Goal: Task Accomplishment & Management: Use online tool/utility

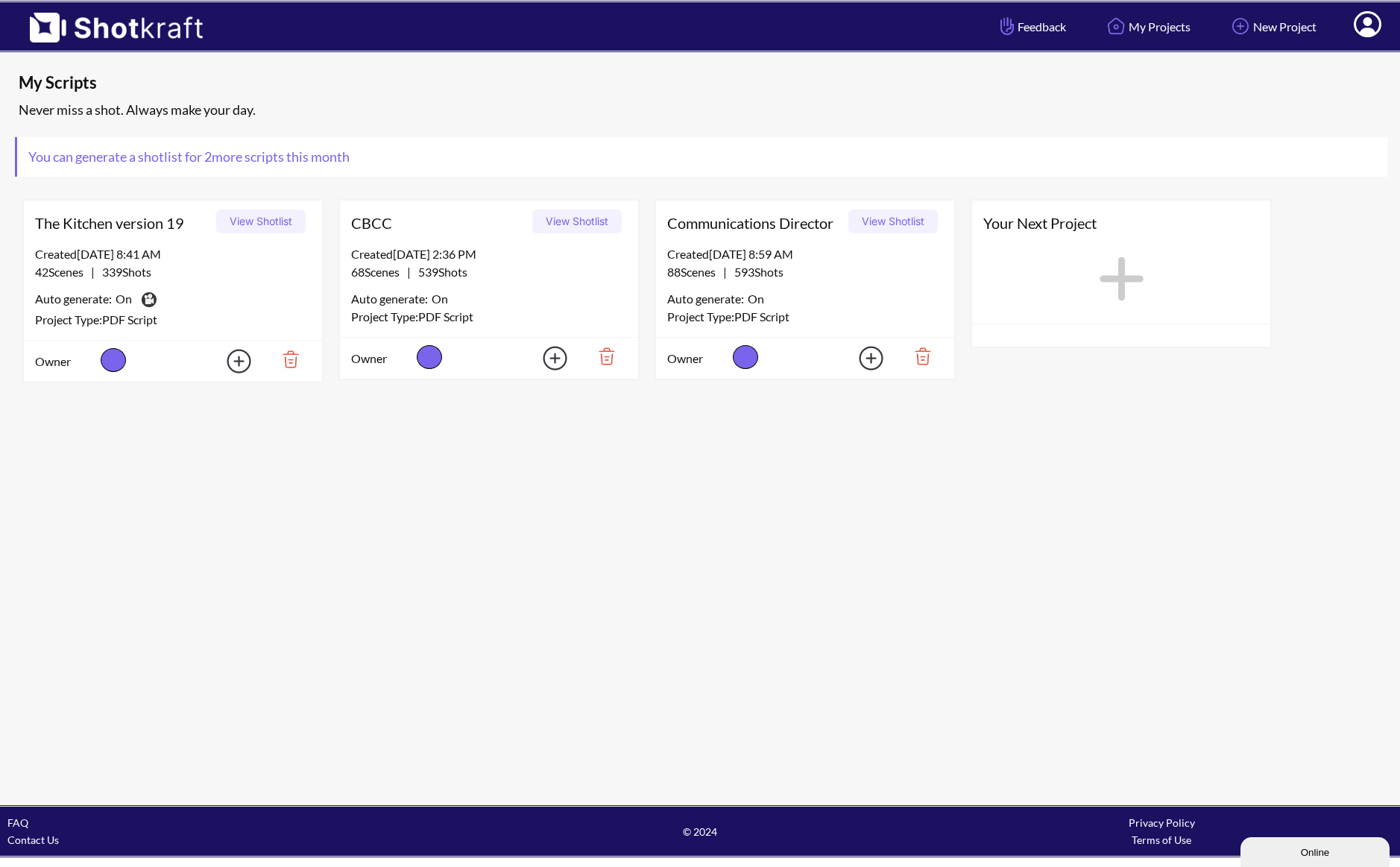
click at [773, 282] on div "Created 8/12/25 at 8:59 AM 88 Scenes | 593 Shots Auto generate: On Project Type…" at bounding box center [805, 291] width 299 height 92
click at [896, 222] on button "View Shotlist" at bounding box center [892, 221] width 89 height 24
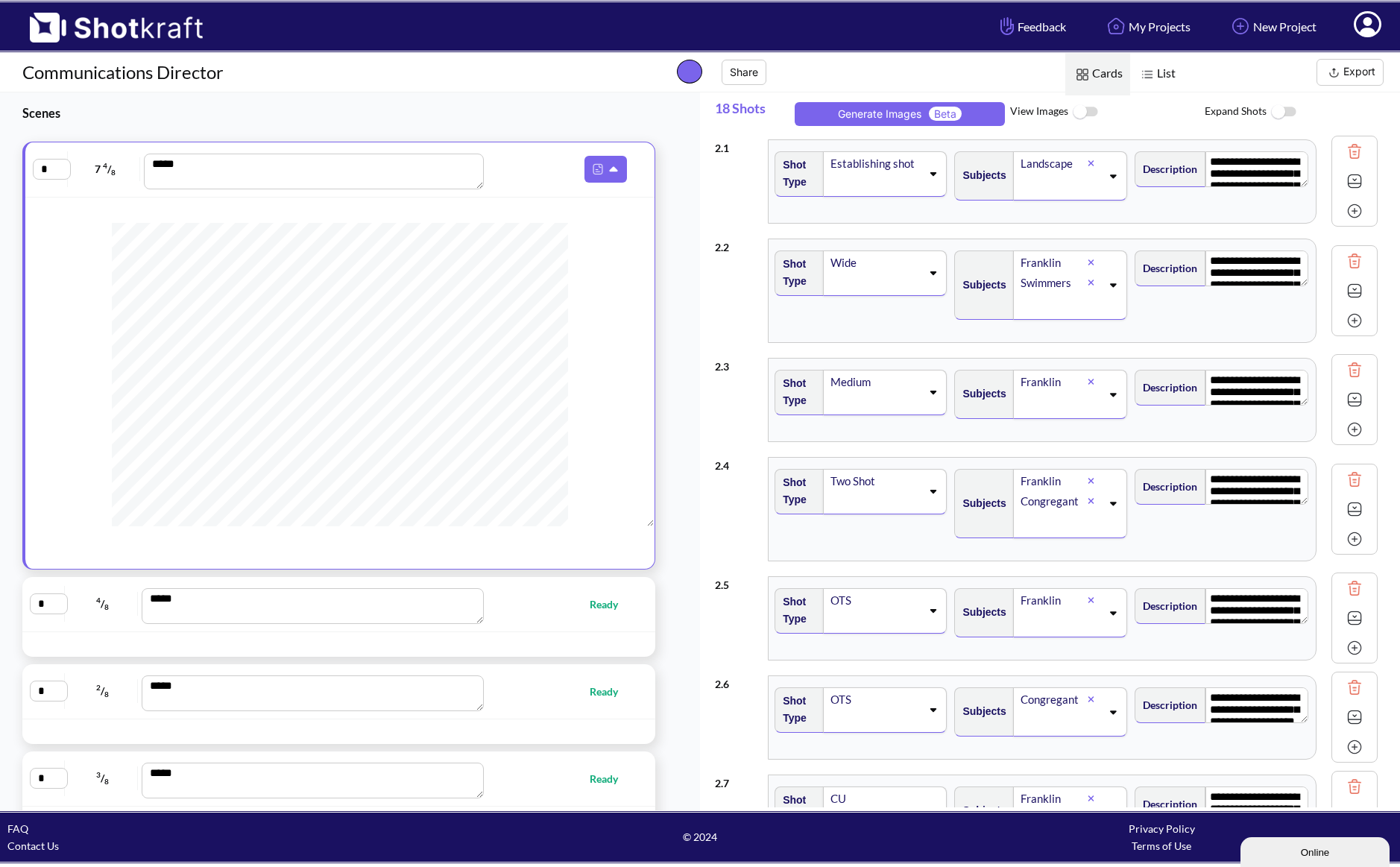
click at [1090, 116] on img at bounding box center [1084, 112] width 33 height 32
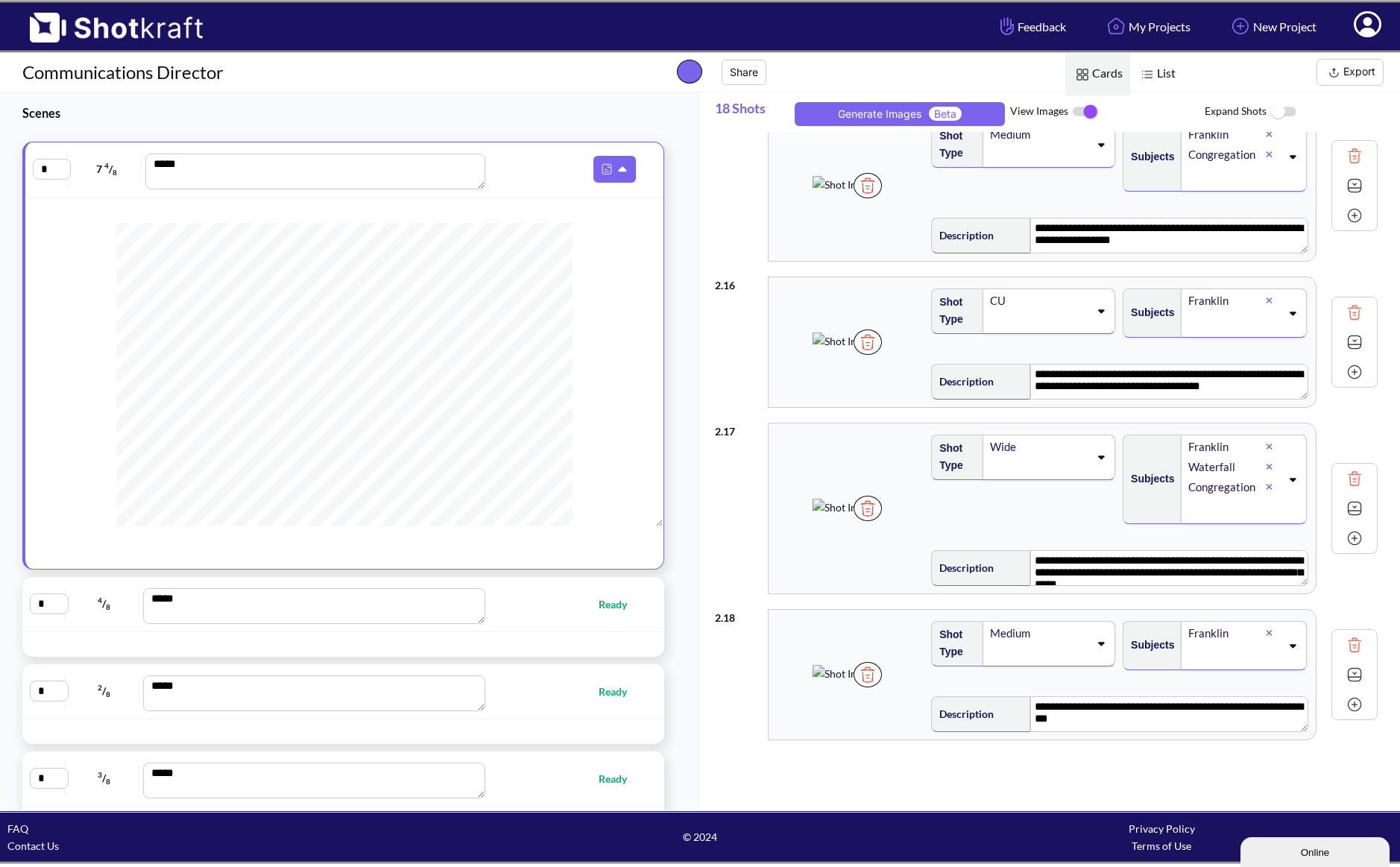
scroll to position [133, 0]
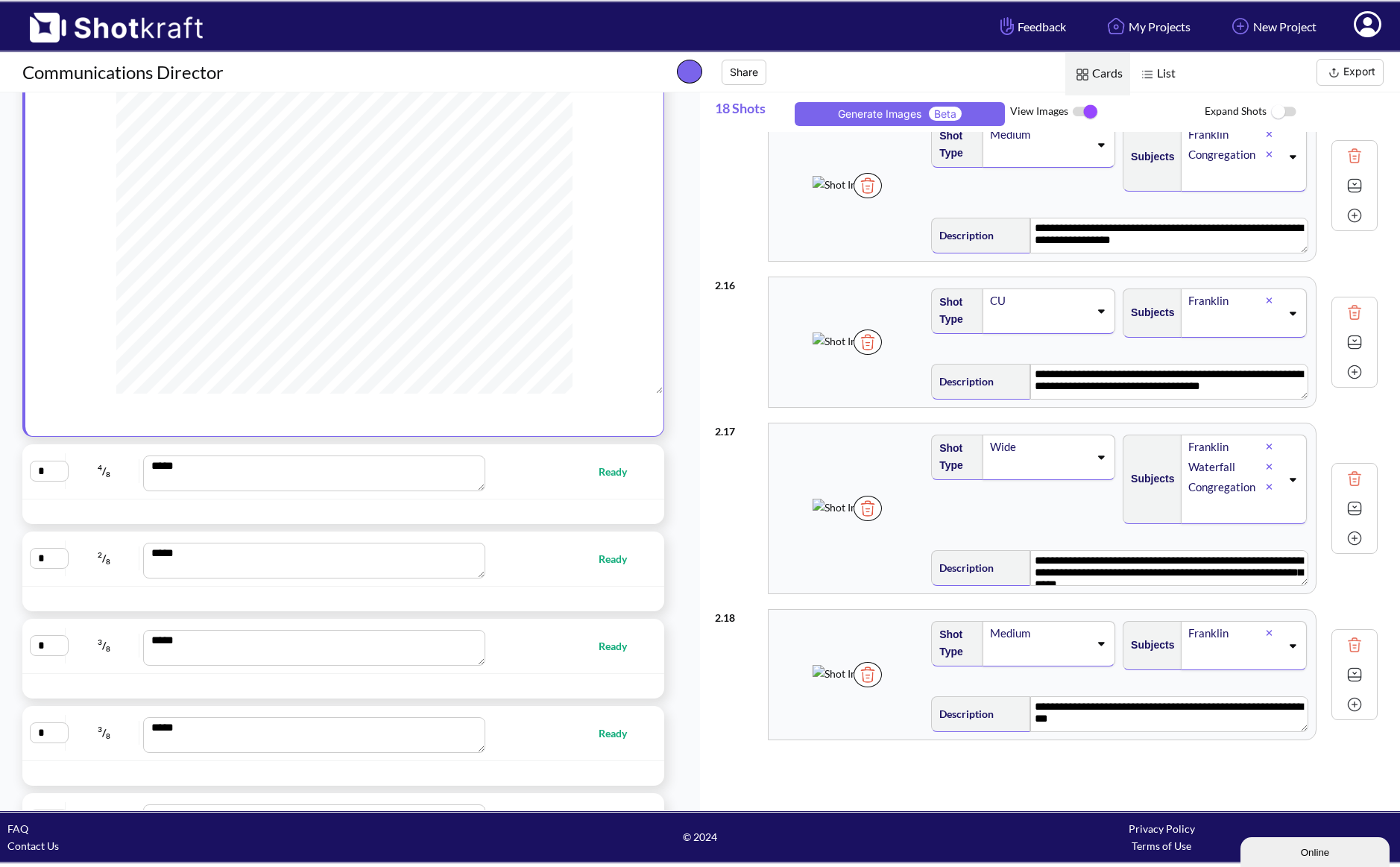
click at [595, 655] on div "* 3 / 8 *** Ready" at bounding box center [343, 645] width 627 height 40
type textarea "**********"
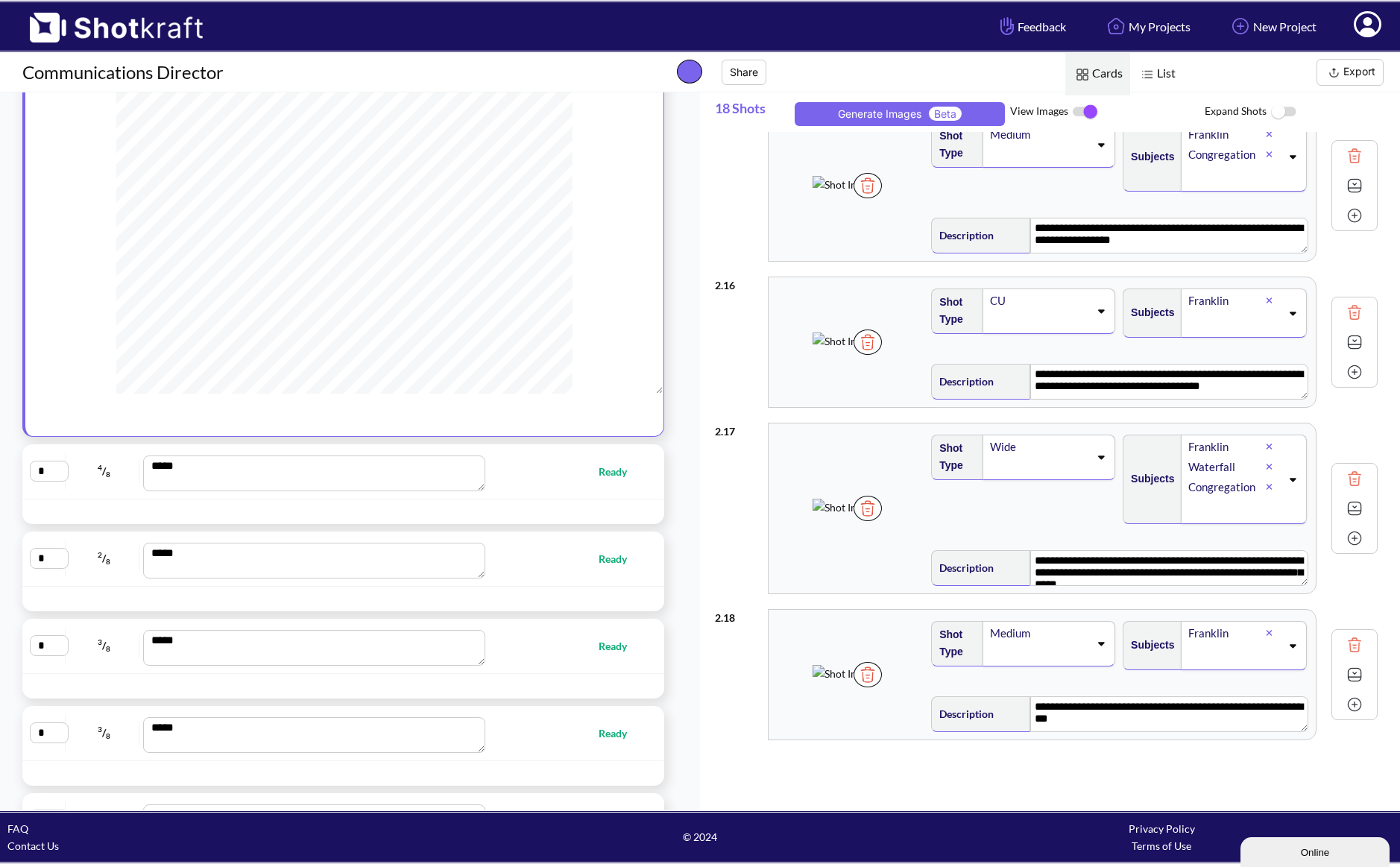
type textarea "**********"
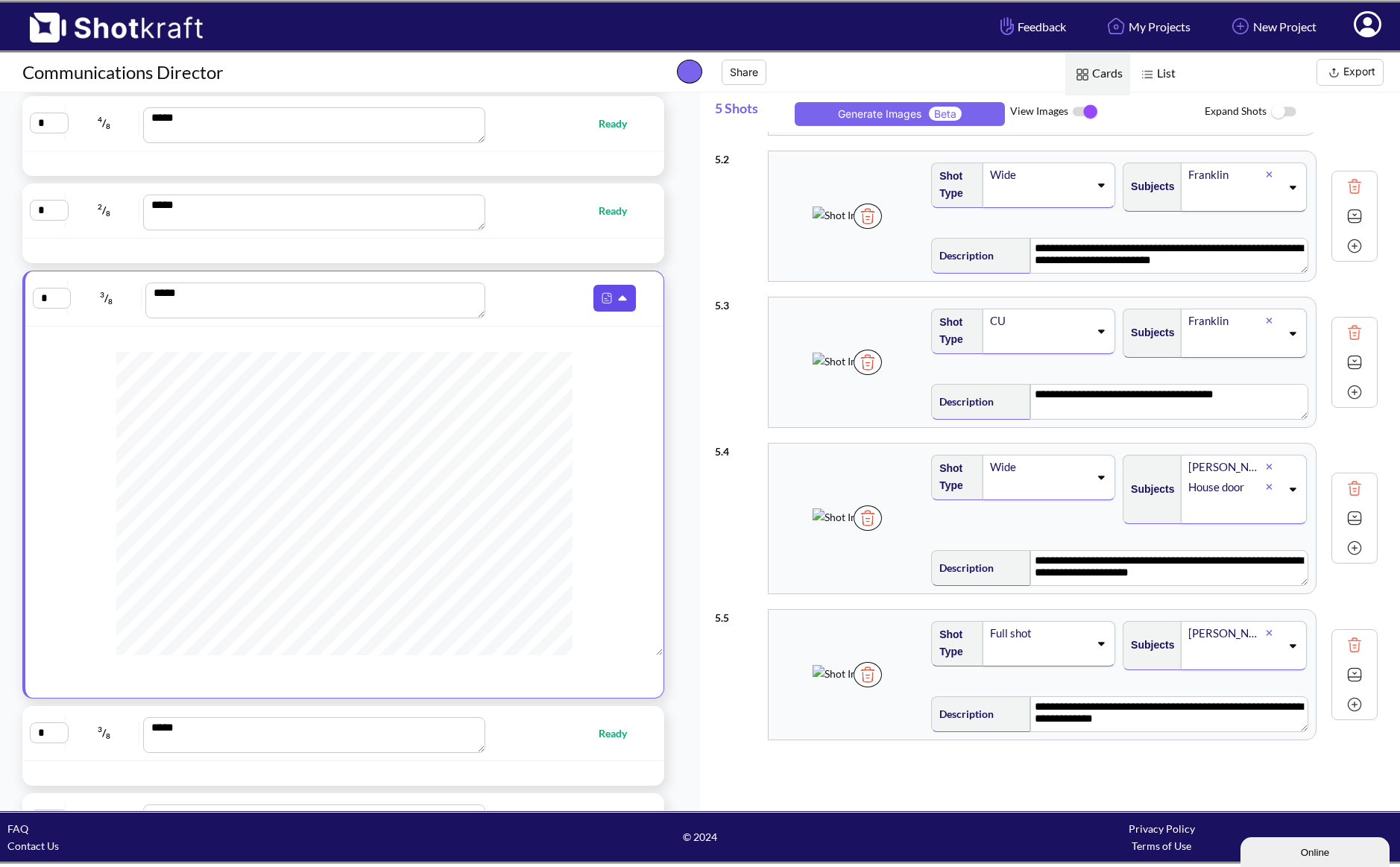
click at [597, 302] on img at bounding box center [606, 298] width 19 height 19
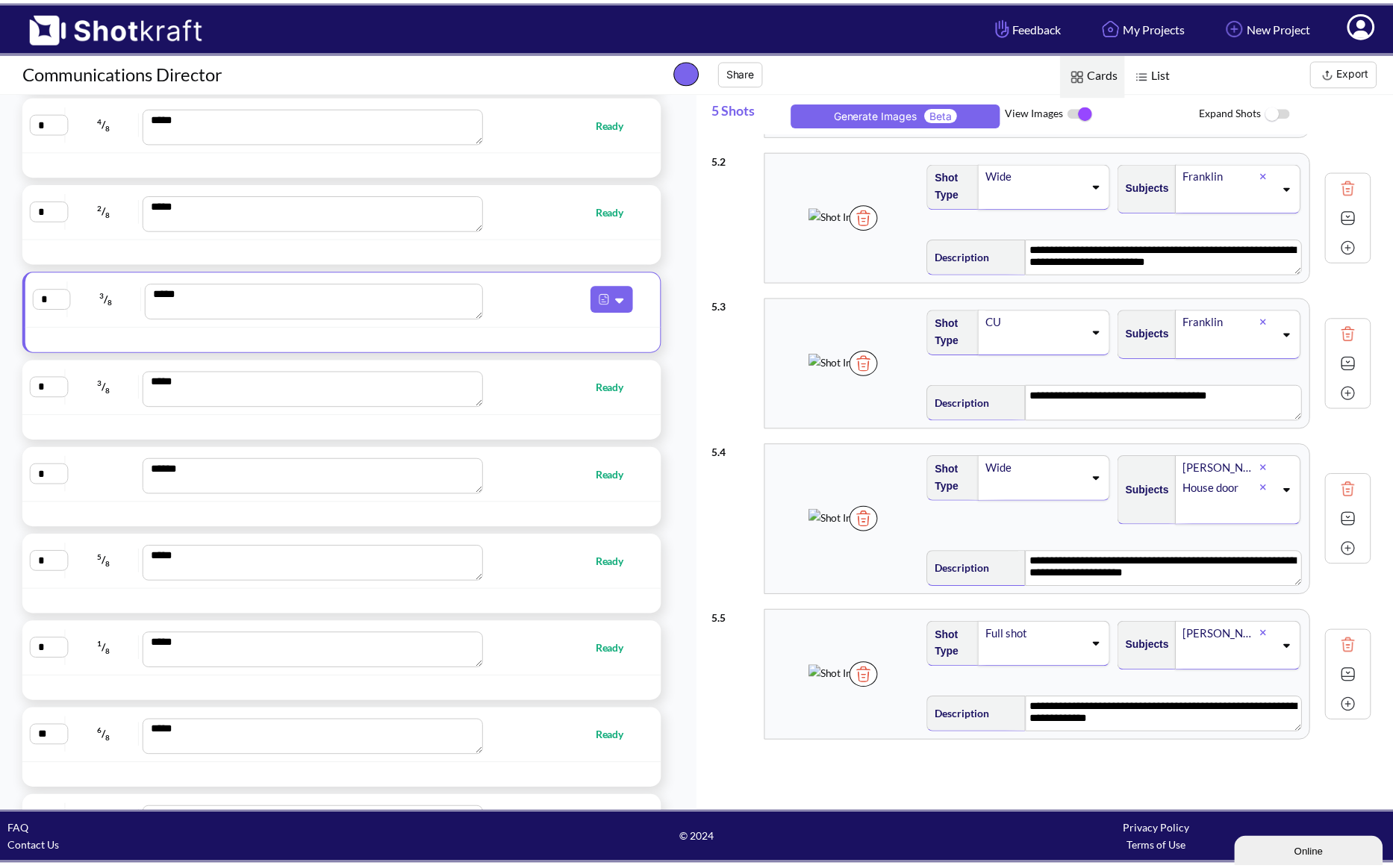
scroll to position [0, 0]
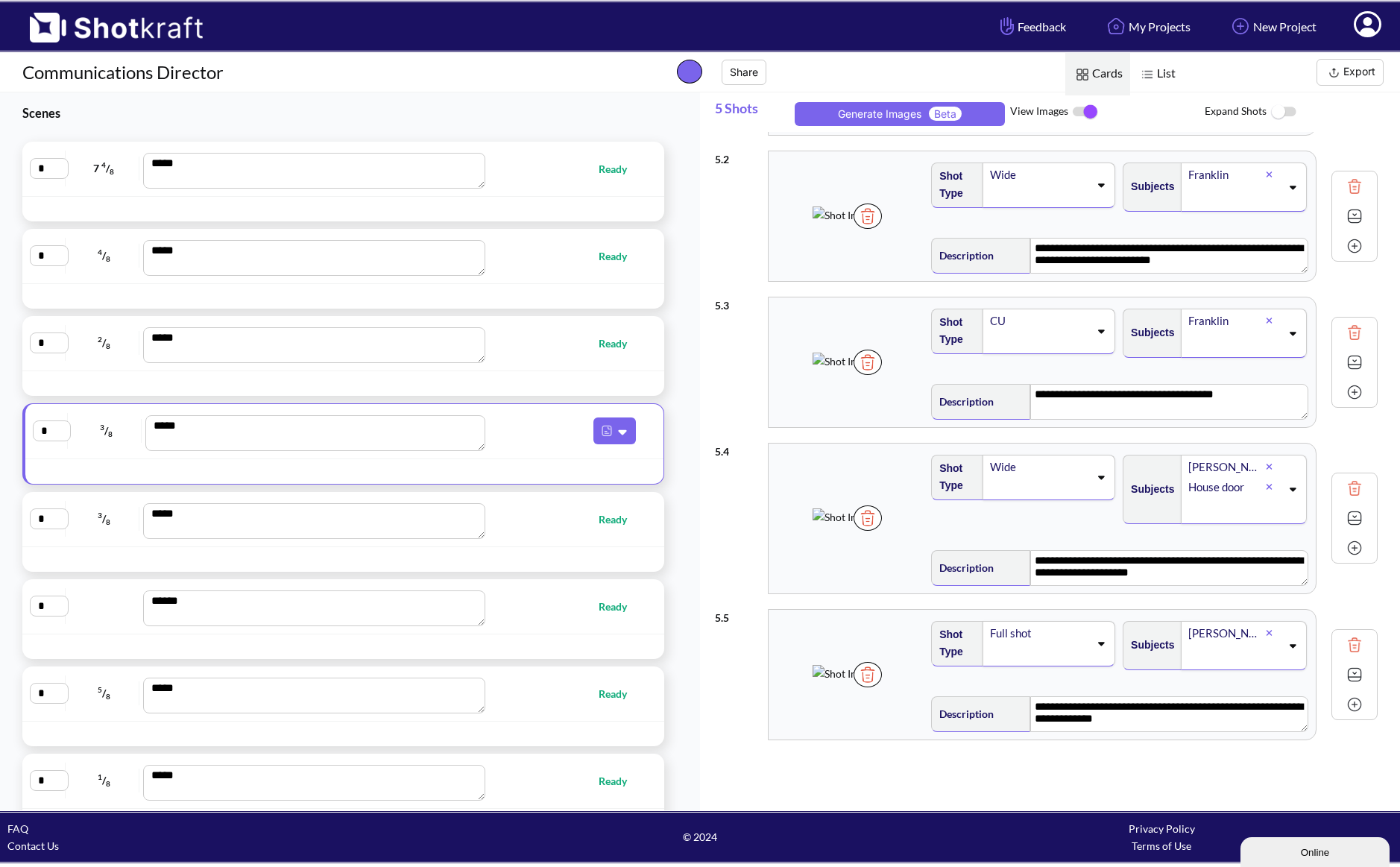
click at [528, 176] on span "Ready" at bounding box center [566, 169] width 152 height 17
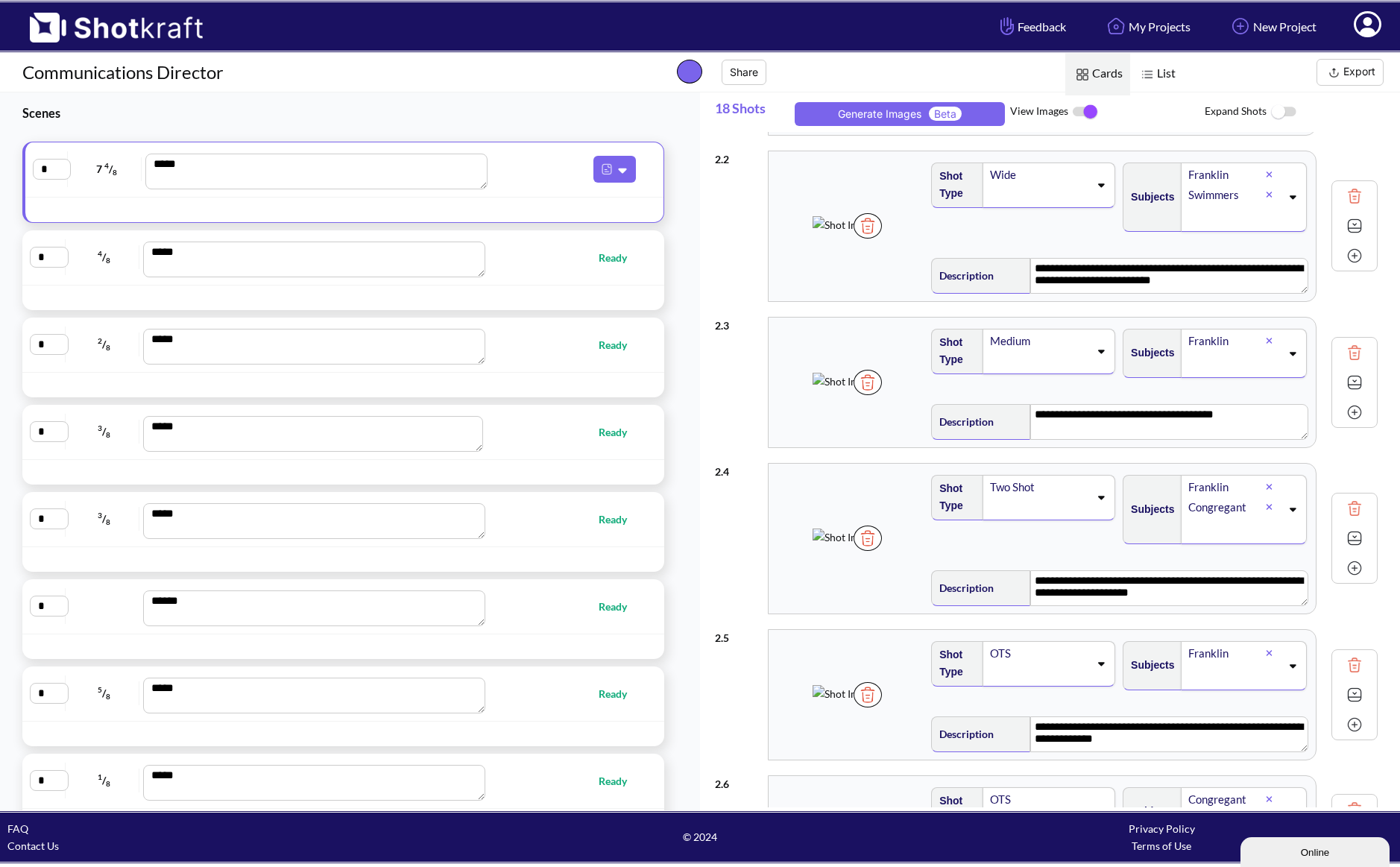
type textarea "**********"
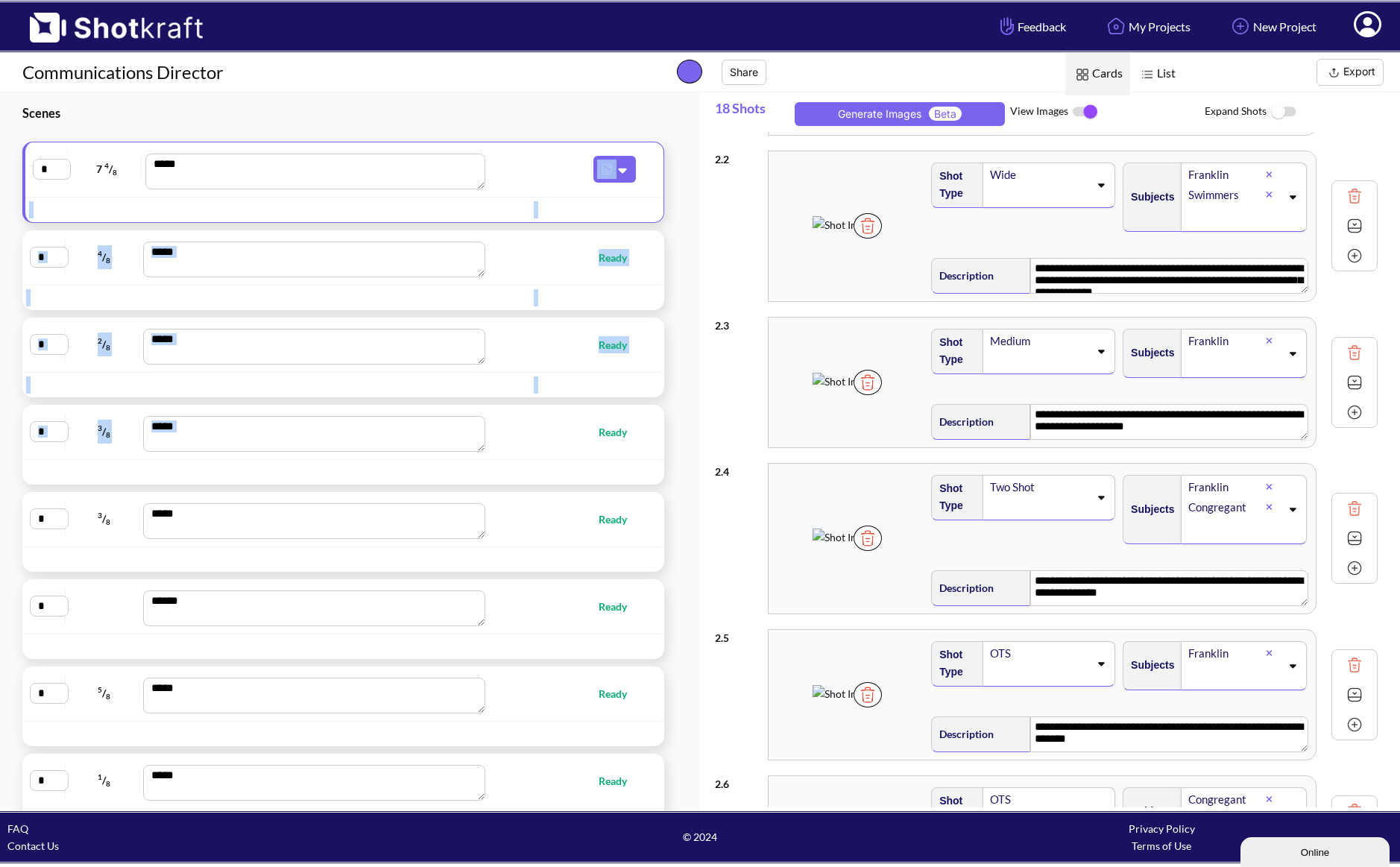
click at [528, 452] on div "* 3 / 8 *** Ready" at bounding box center [343, 432] width 627 height 40
type textarea "**********"
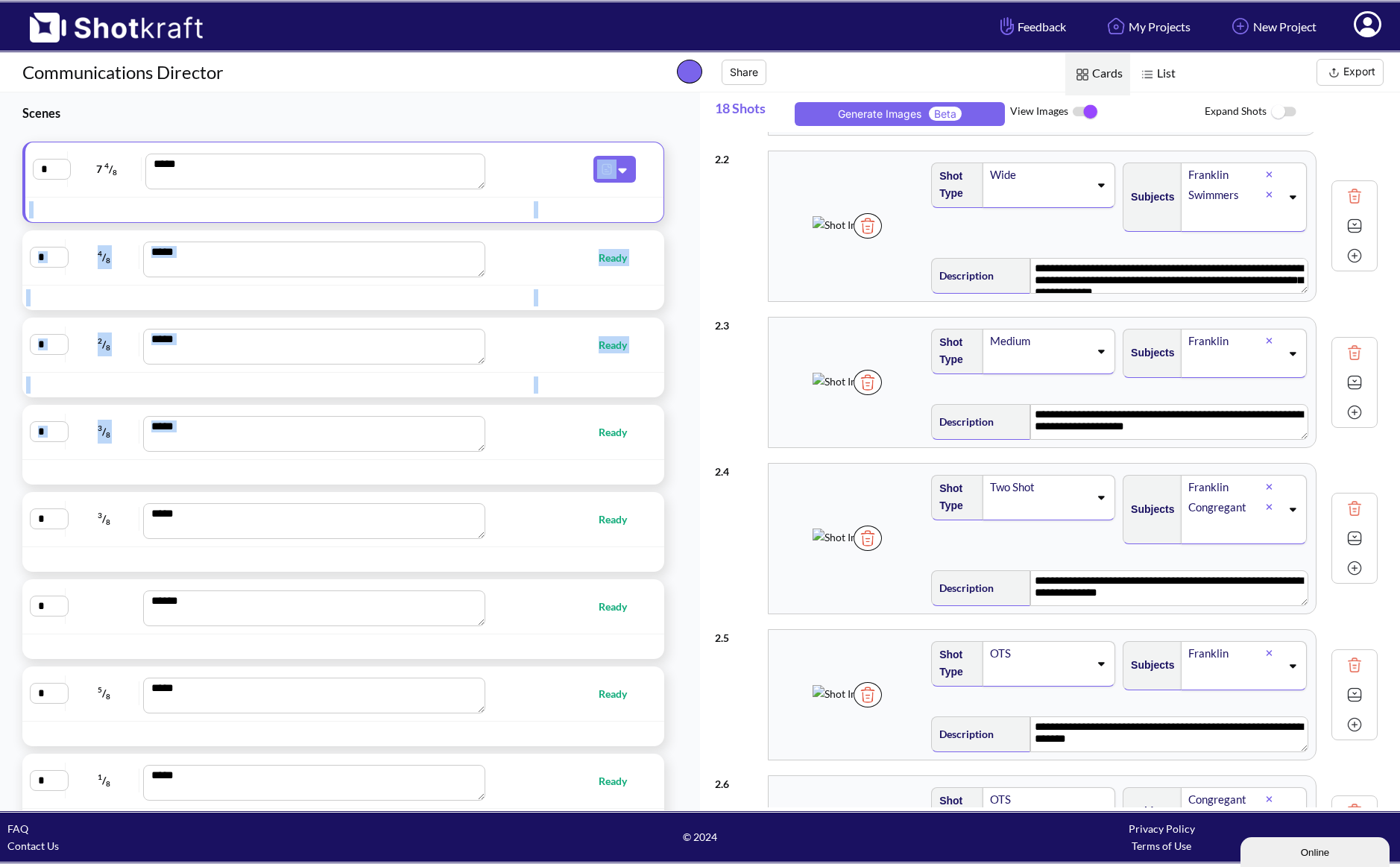
type textarea "**********"
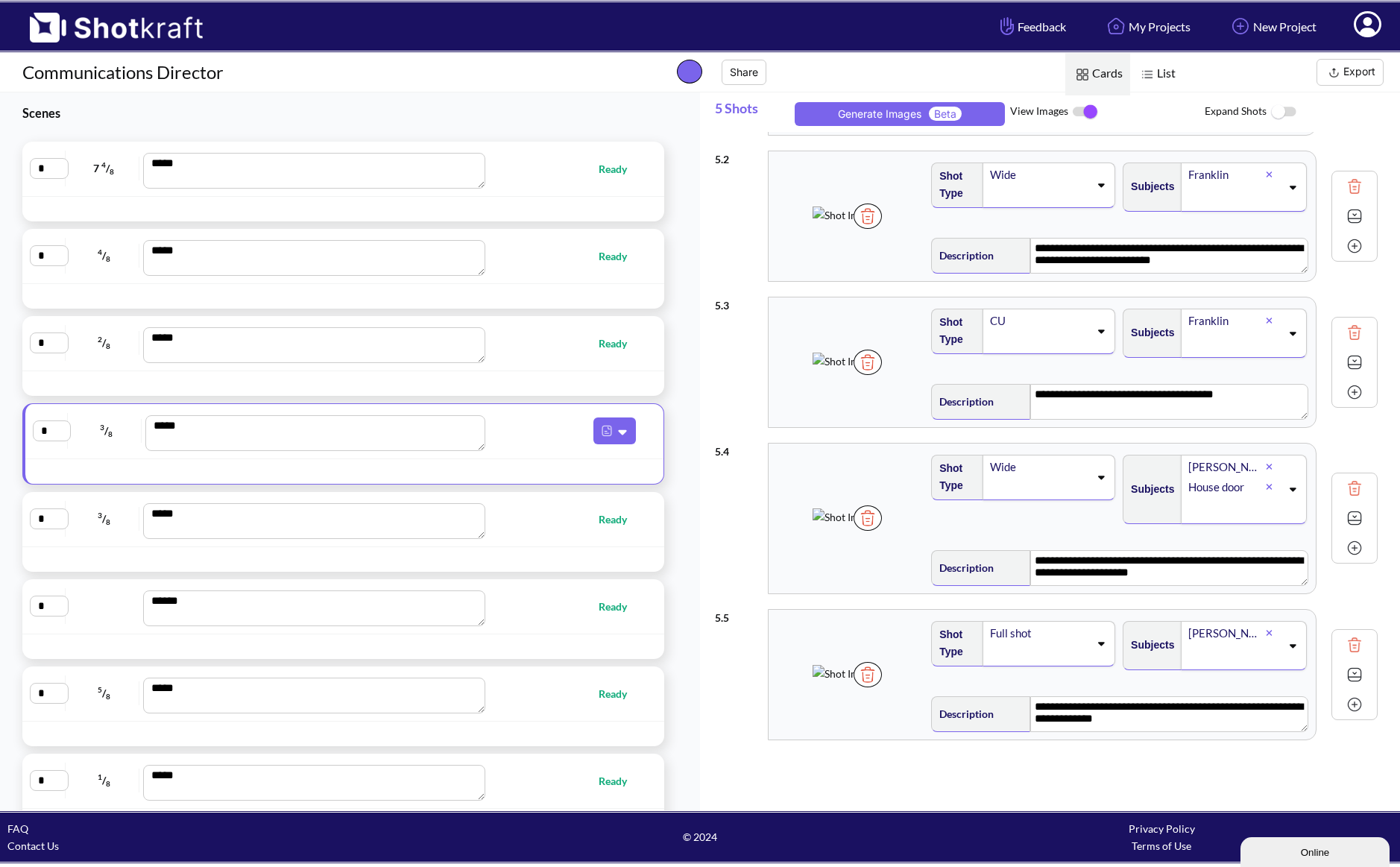
click at [540, 526] on span "Ready" at bounding box center [566, 519] width 152 height 17
type textarea "**********"
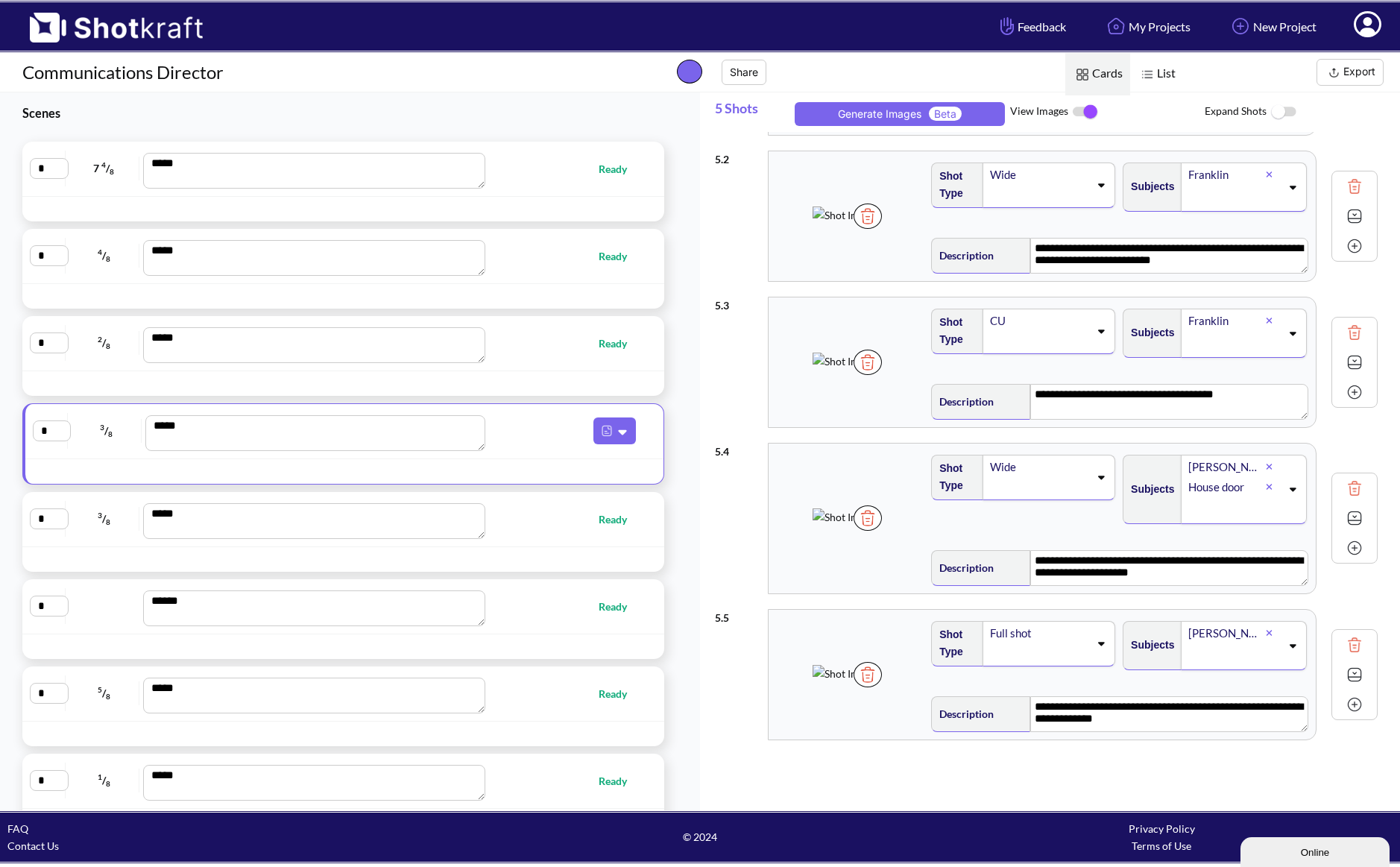
type textarea "**********"
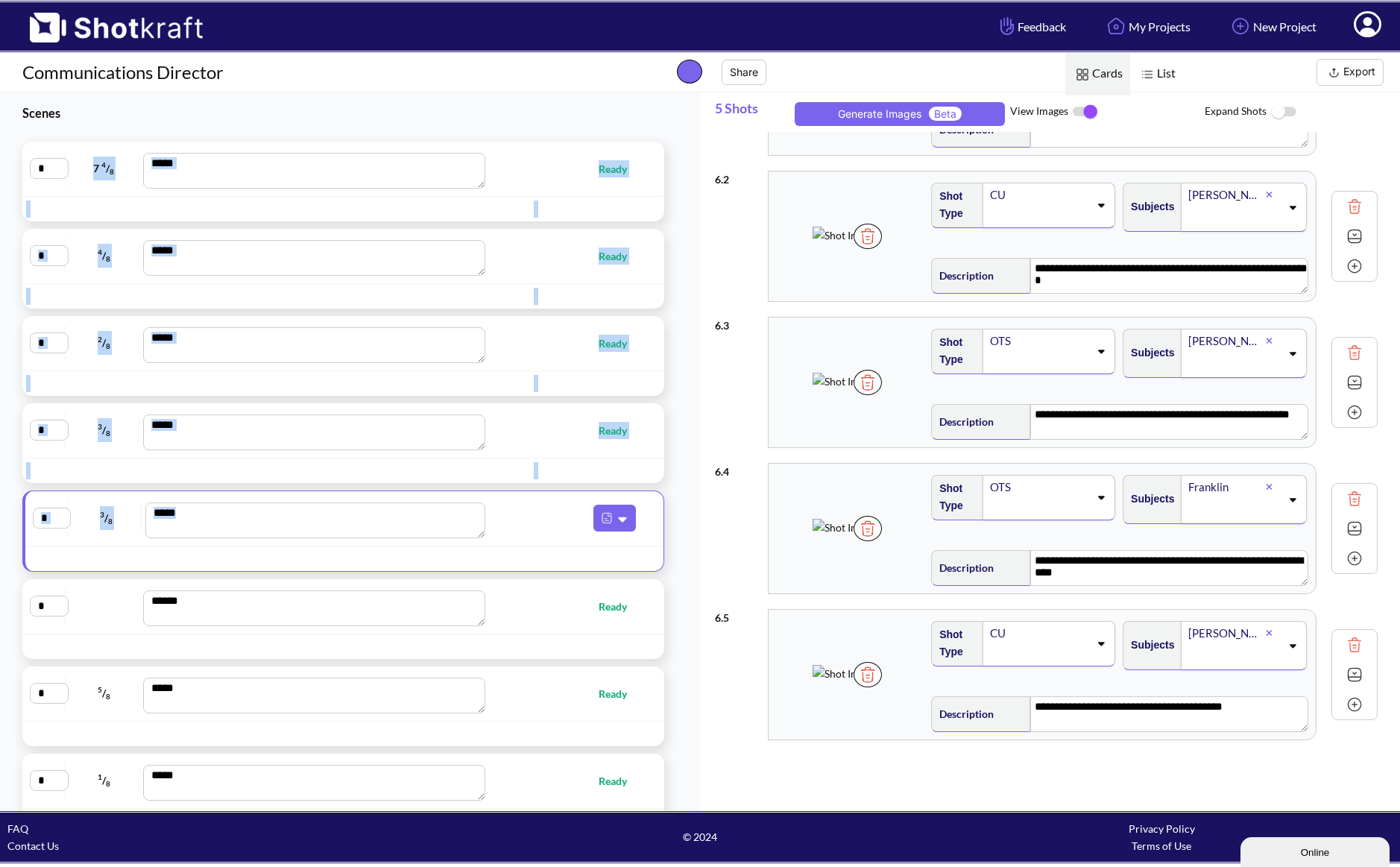
click at [92, 144] on div "* 7 4 / 8 *** Ready" at bounding box center [344, 169] width 642 height 55
type textarea "**********"
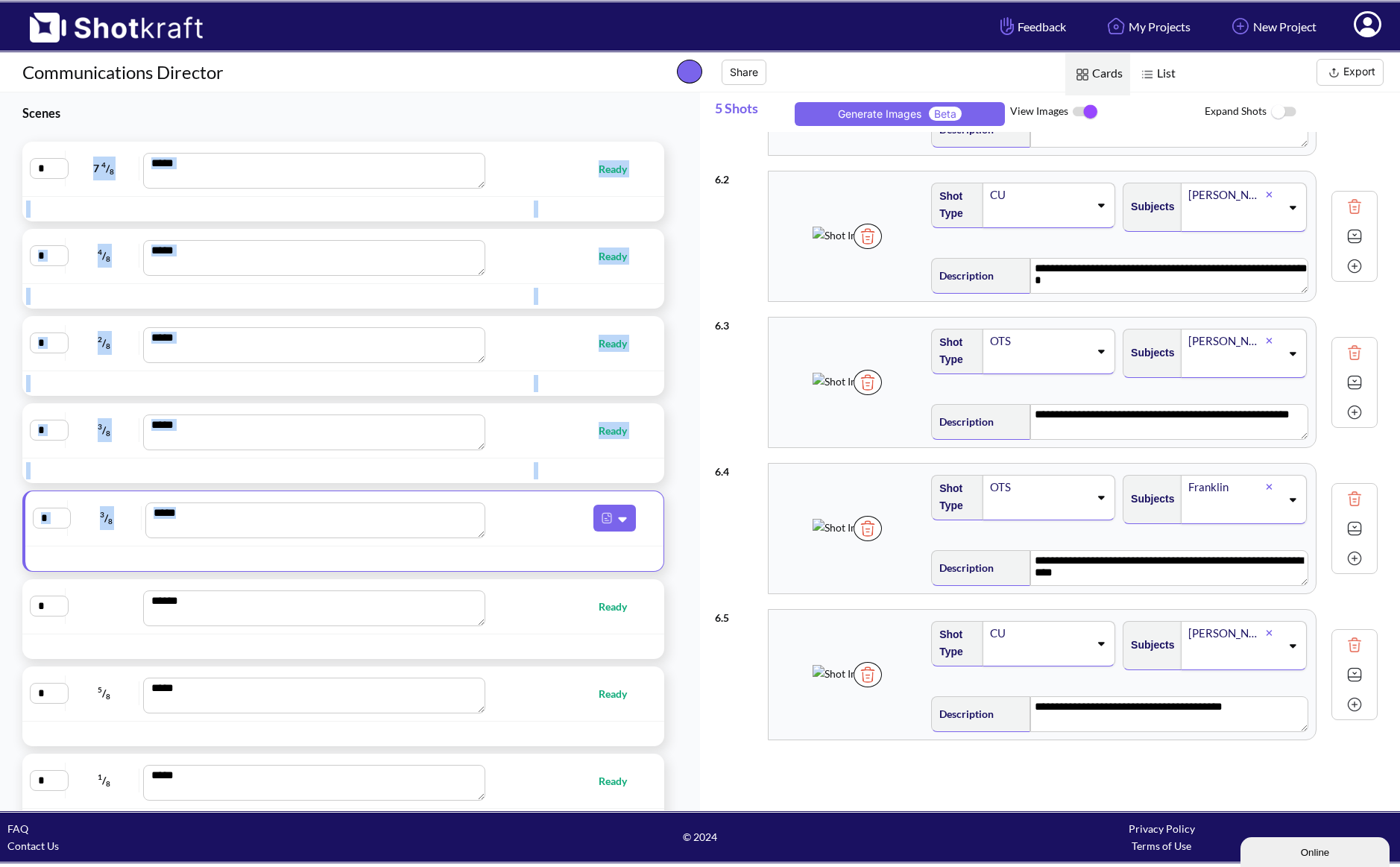
type textarea "**********"
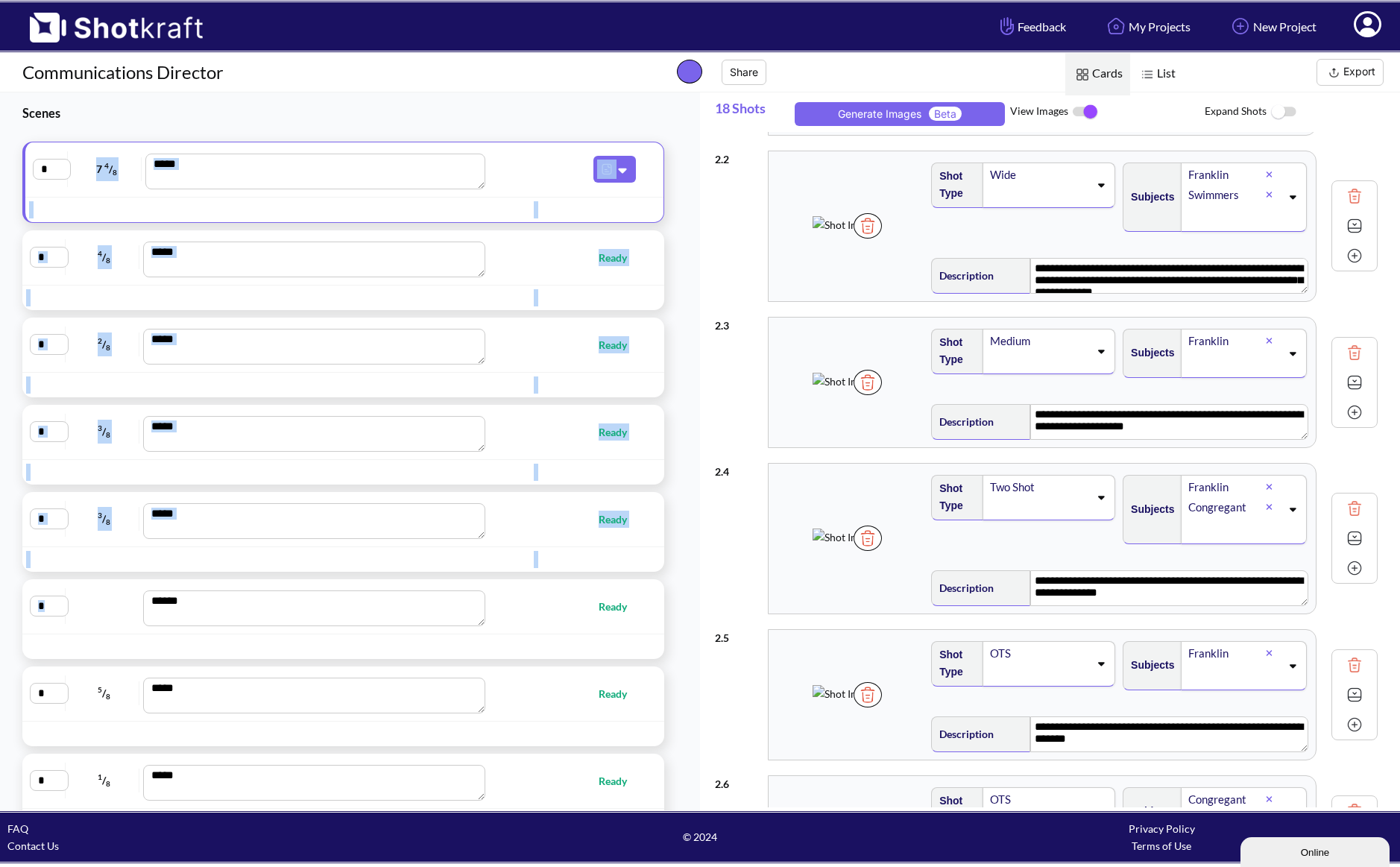
click at [93, 619] on div "* ***** Ready" at bounding box center [343, 607] width 627 height 40
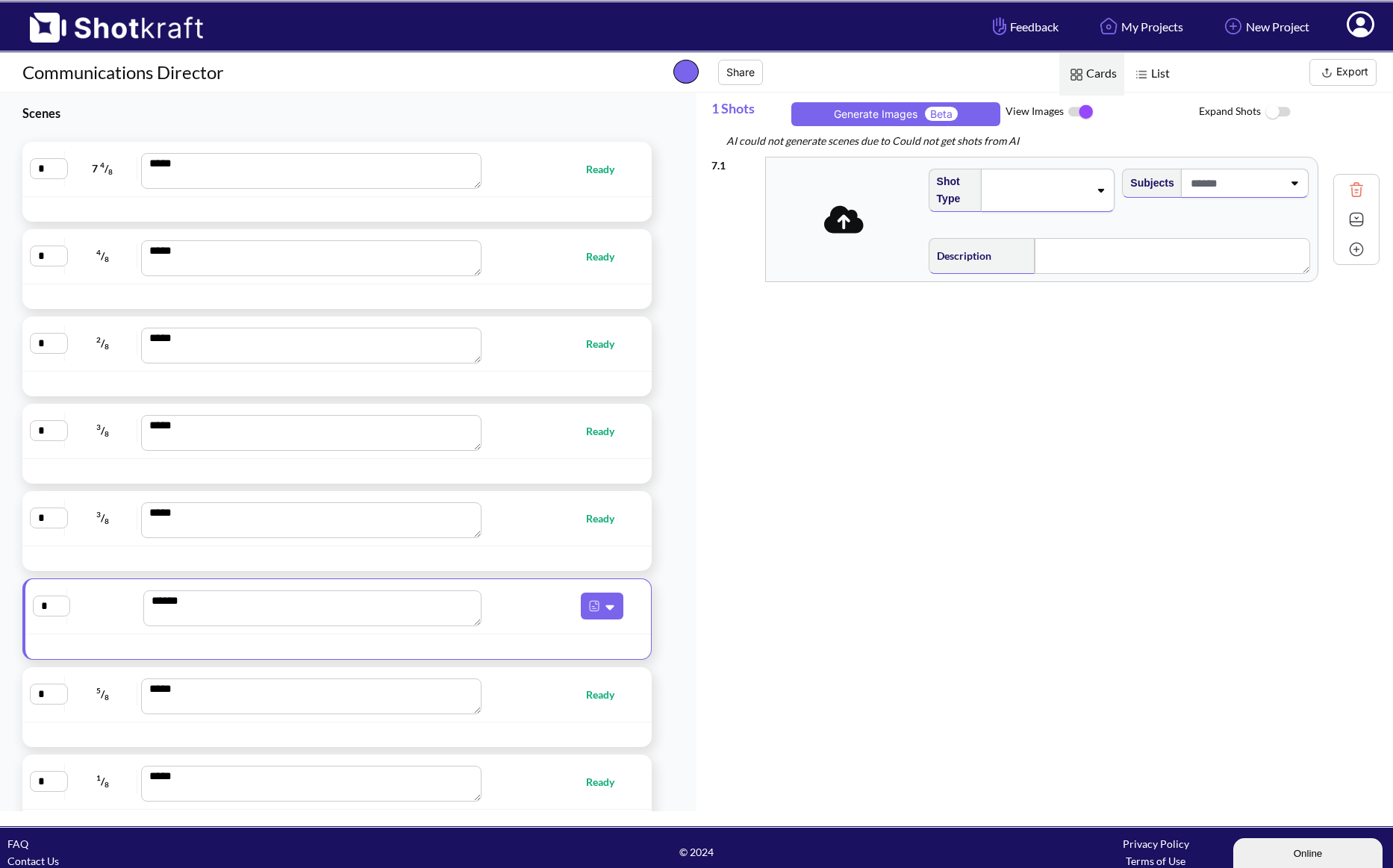
click at [892, 480] on div "7 . 1 Shot Type Subjects Description Notes Movement Camera Focus Frame Focal Ca…" at bounding box center [1052, 487] width 681 height 676
click at [591, 267] on div "* 4 / 8 *** Ready" at bounding box center [341, 256] width 624 height 40
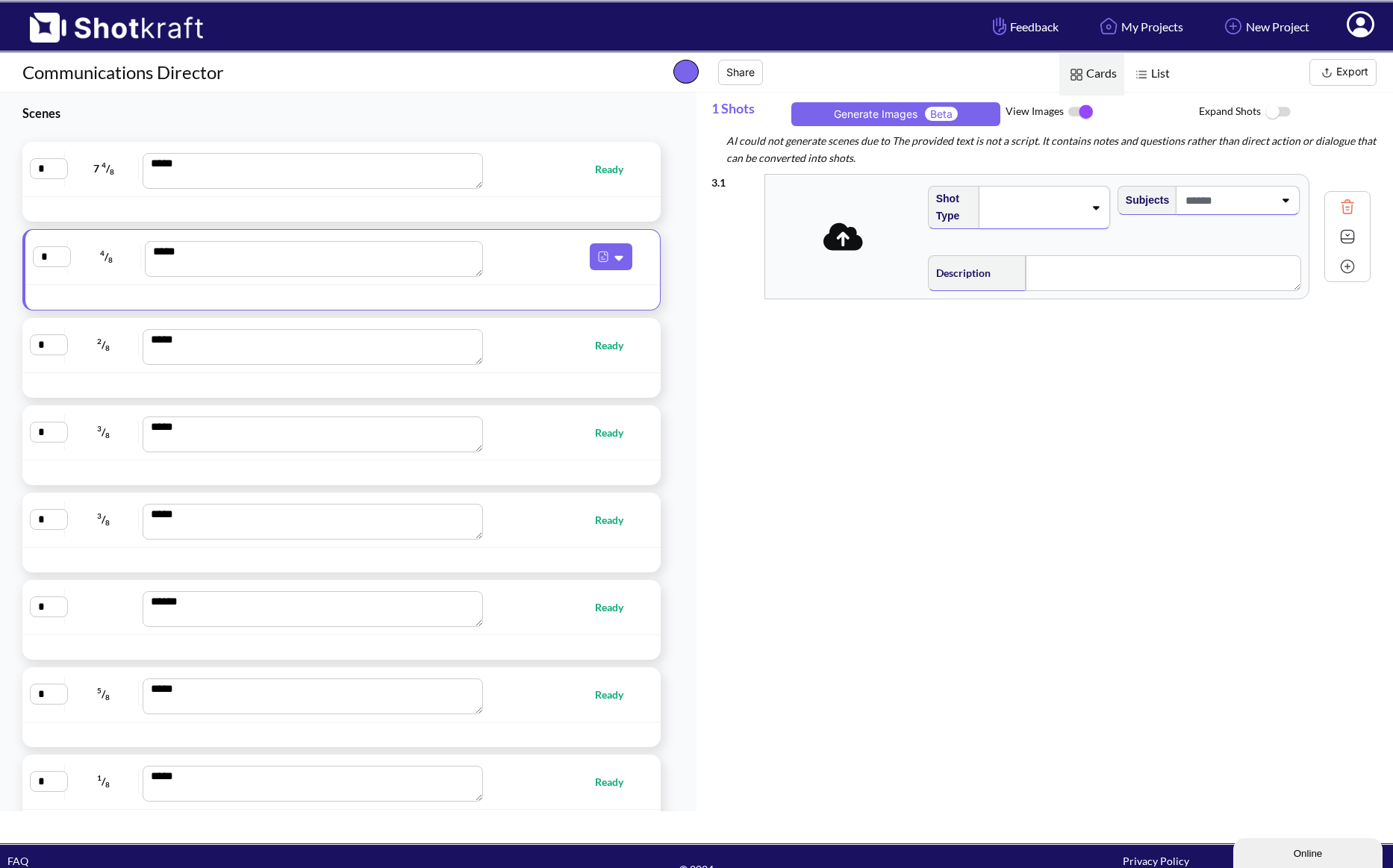
click at [559, 336] on span "Ready" at bounding box center [563, 345] width 150 height 17
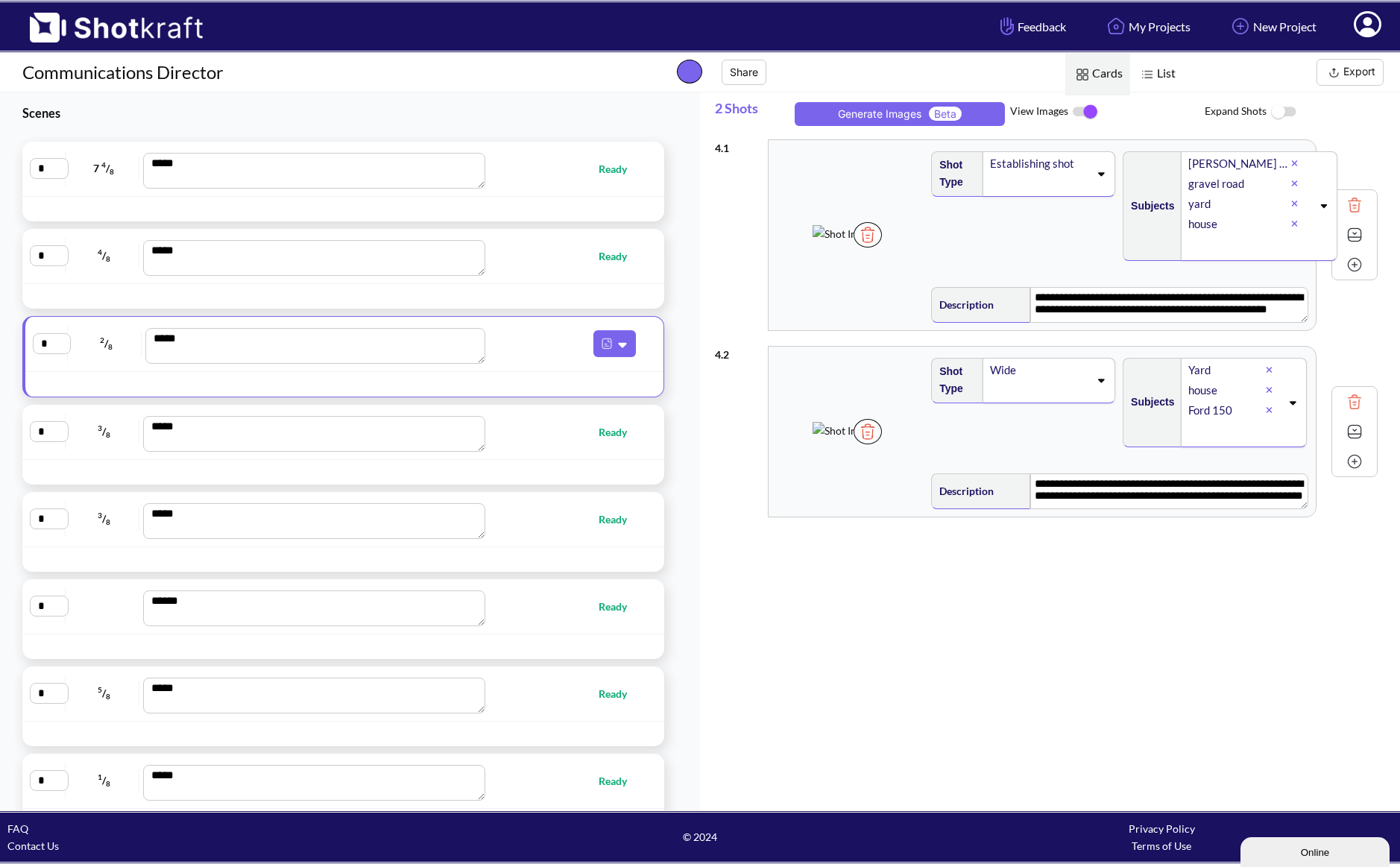
click at [562, 430] on span "Ready" at bounding box center [566, 432] width 152 height 17
type textarea "**********"
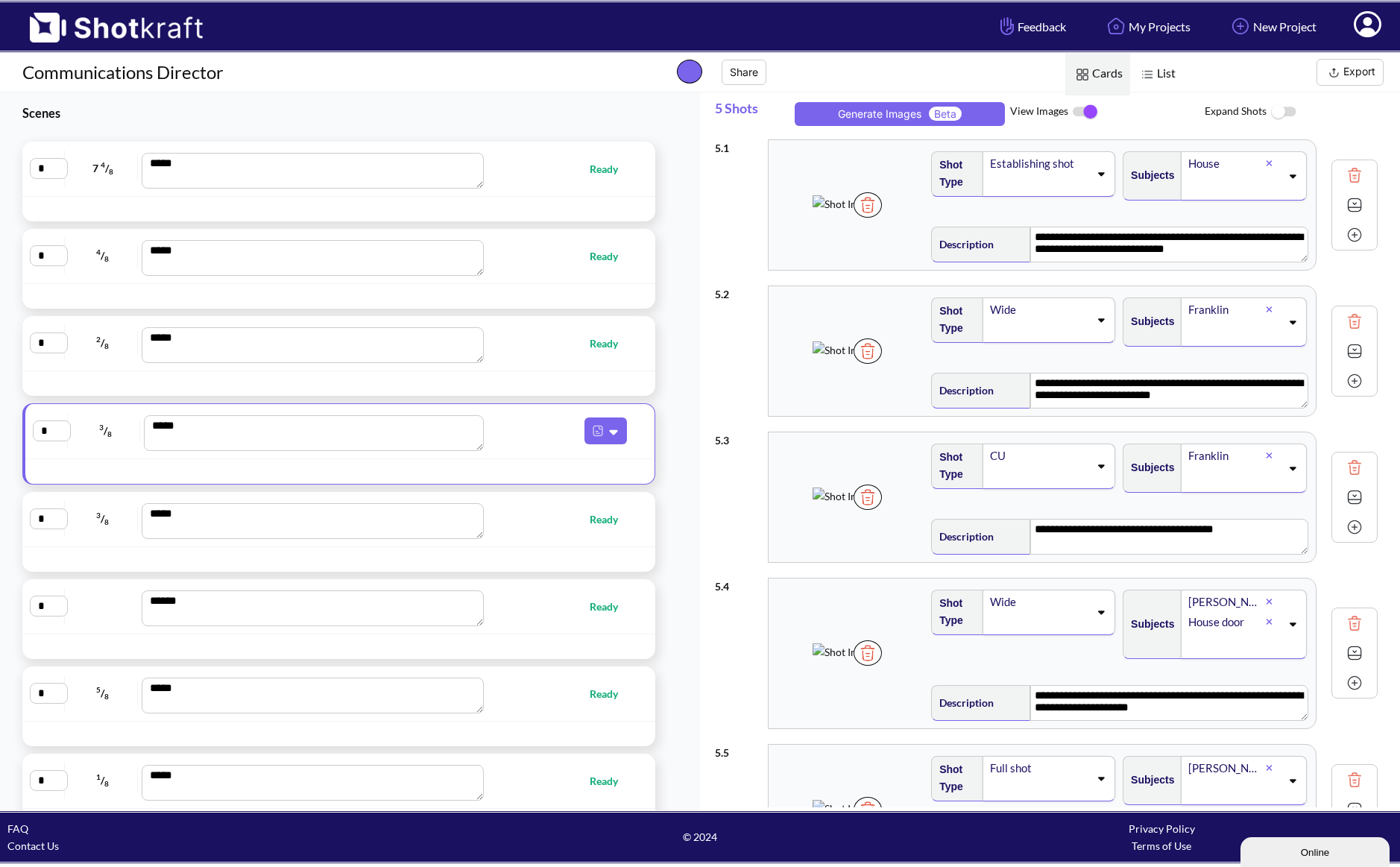
click at [1352, 72] on button "Export" at bounding box center [1349, 72] width 67 height 27
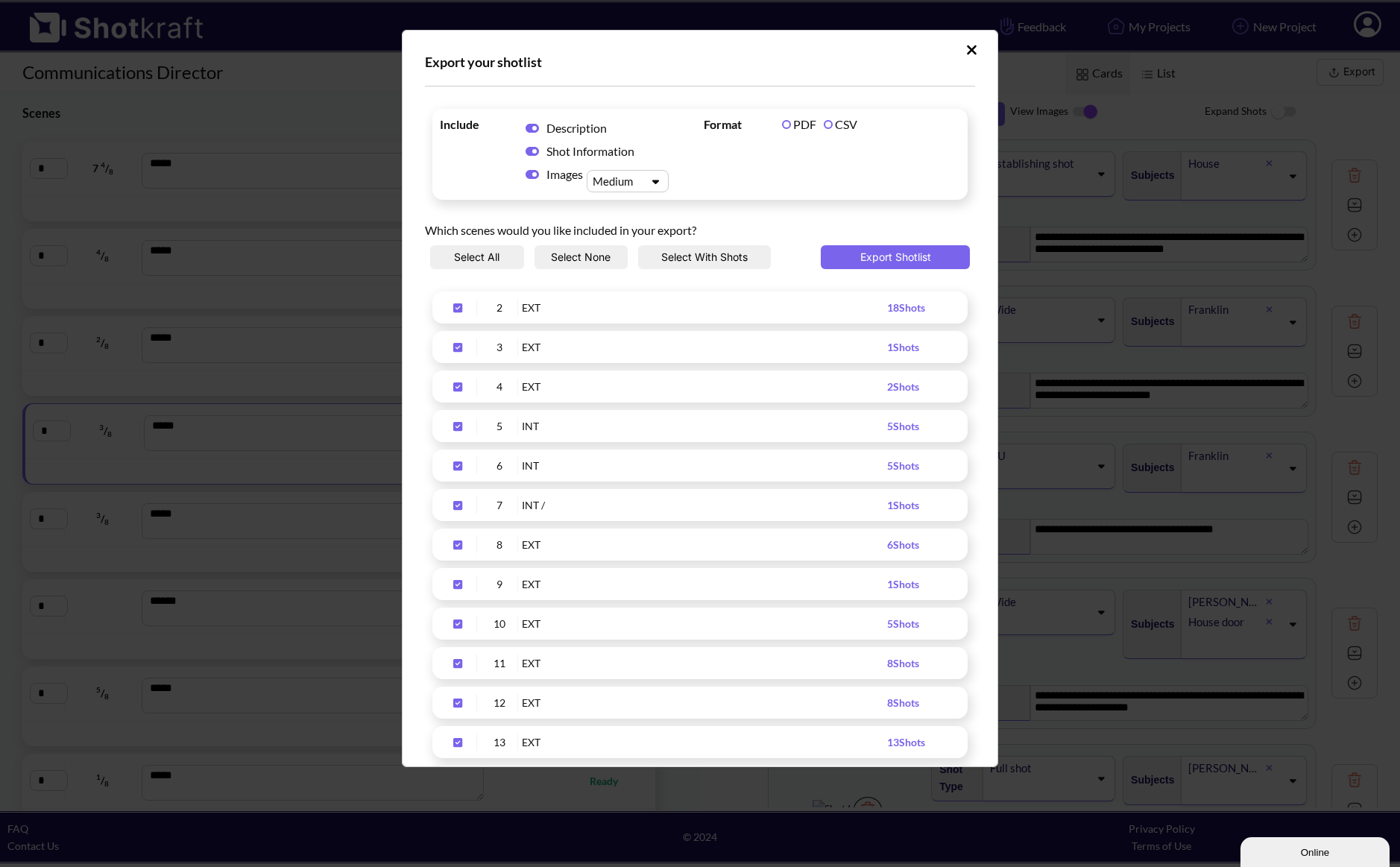
click at [711, 258] on button "Select With Shots" at bounding box center [704, 257] width 133 height 24
click at [695, 253] on button "Select With Shots" at bounding box center [704, 257] width 133 height 24
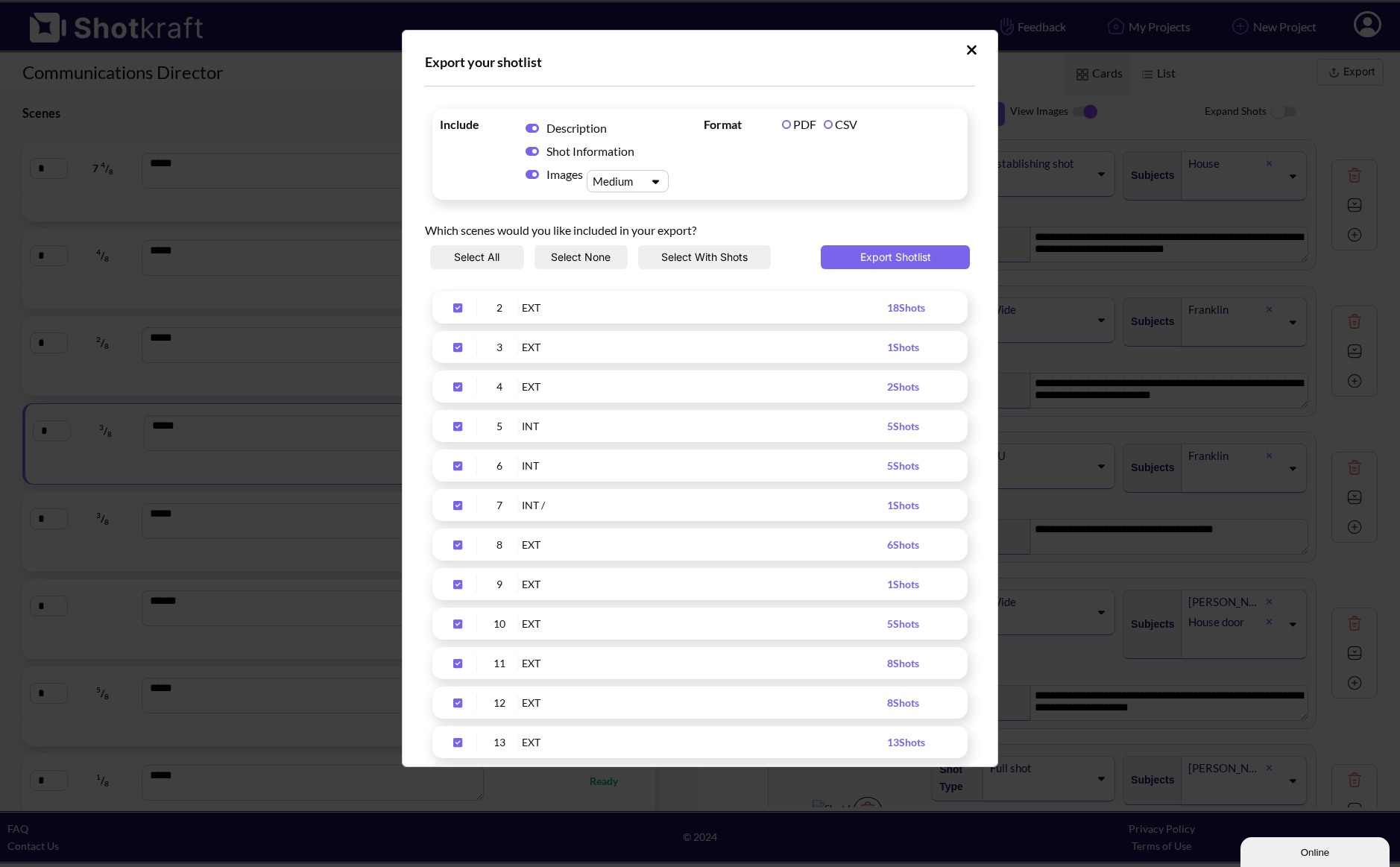
click at [695, 253] on button "Select With Shots" at bounding box center [704, 257] width 133 height 24
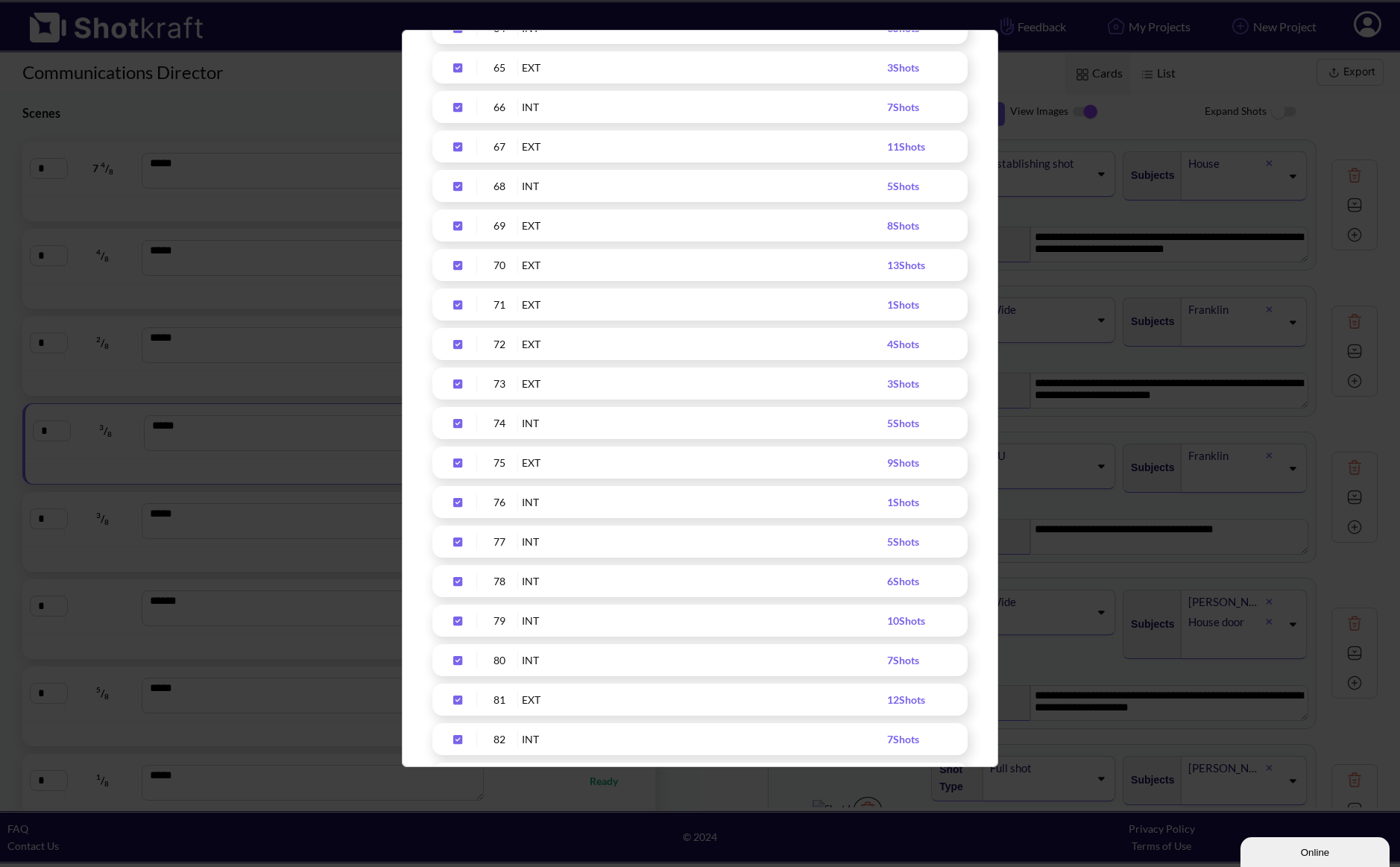
scroll to position [3093, 0]
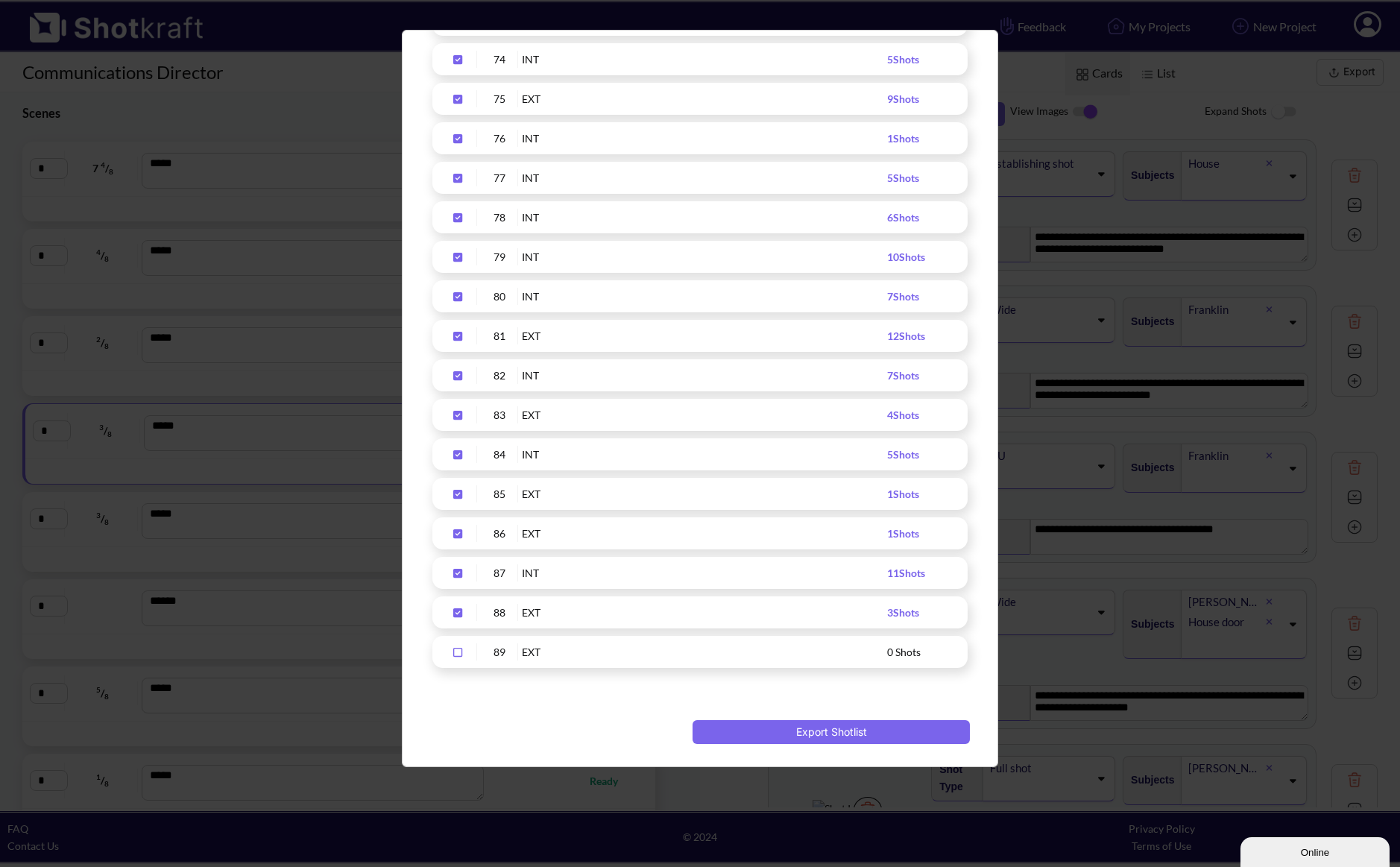
click at [452, 610] on icon "Upload Script" at bounding box center [457, 612] width 24 height 10
click at [456, 576] on icon "Upload Script" at bounding box center [458, 574] width 9 height 9
click at [456, 534] on icon "Upload Script" at bounding box center [457, 533] width 24 height 10
click at [454, 495] on icon "Upload Script" at bounding box center [458, 495] width 9 height 9
click at [453, 449] on icon "Upload Script" at bounding box center [457, 454] width 24 height 10
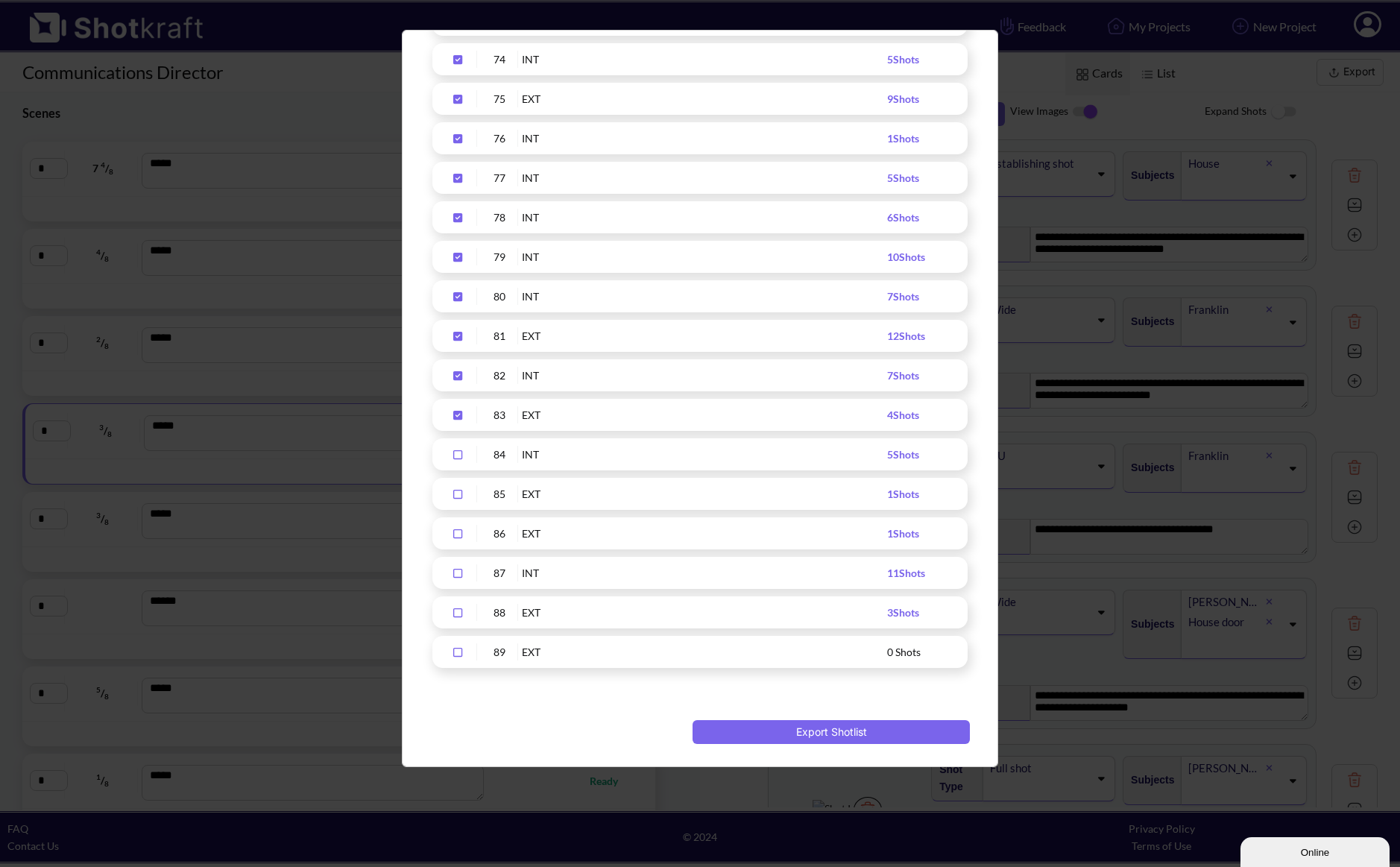
click at [455, 416] on icon "Upload Script" at bounding box center [458, 415] width 9 height 9
click at [452, 376] on icon "Upload Script" at bounding box center [457, 376] width 24 height 10
click at [455, 327] on div "Upload Script" at bounding box center [459, 336] width 37 height 17
click at [456, 302] on div "Upload Script" at bounding box center [459, 296] width 37 height 17
click at [454, 250] on div "Upload Script" at bounding box center [459, 257] width 37 height 17
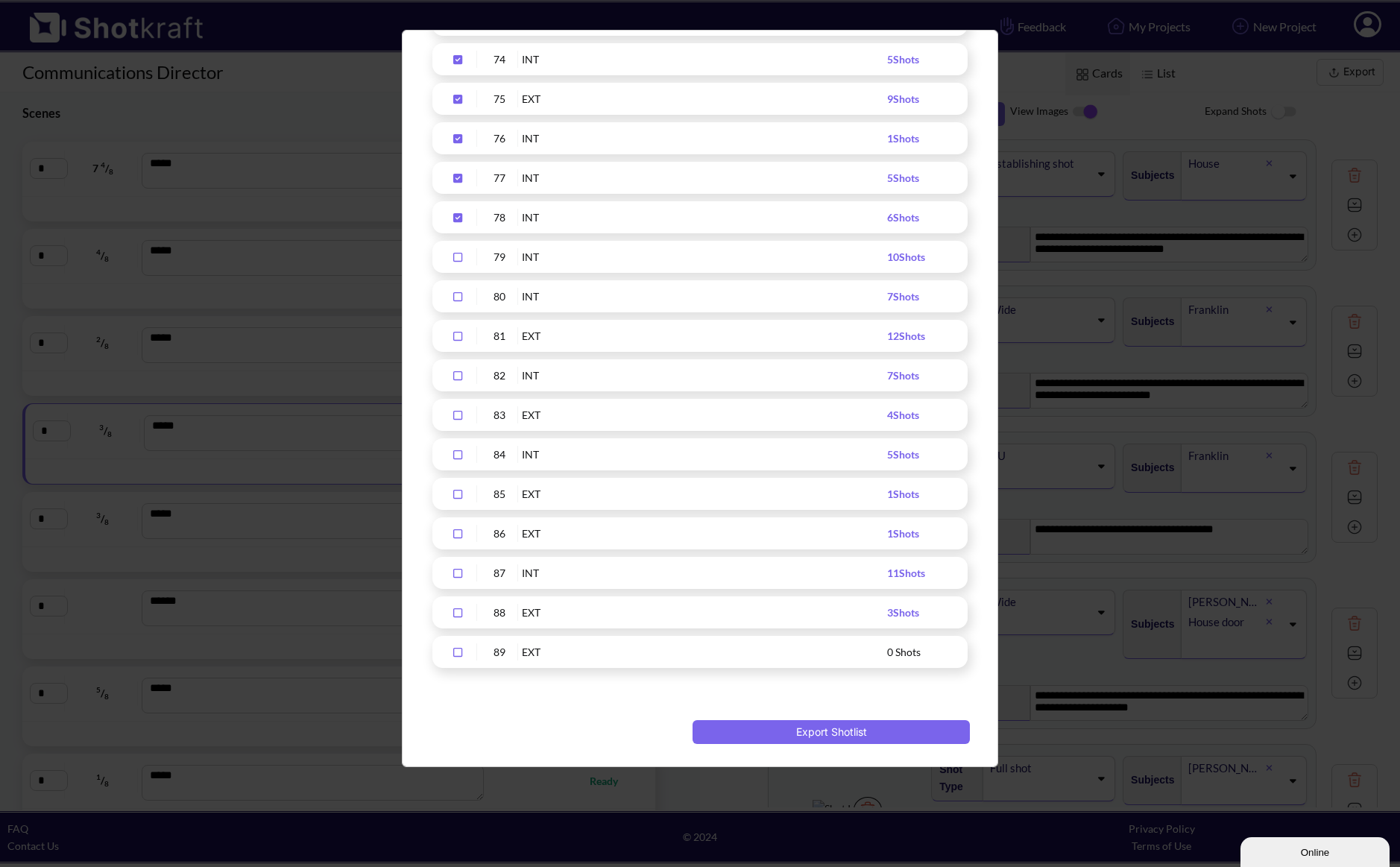
click at [458, 208] on div "78 INT 6 Shots" at bounding box center [700, 217] width 535 height 32
click at [452, 176] on icon "Upload Script" at bounding box center [457, 177] width 24 height 10
click at [453, 205] on div "78 INT 6 Shots" at bounding box center [700, 217] width 535 height 32
click at [458, 138] on icon "Upload Script" at bounding box center [457, 138] width 24 height 10
click at [456, 216] on icon "Upload Script" at bounding box center [458, 218] width 9 height 9
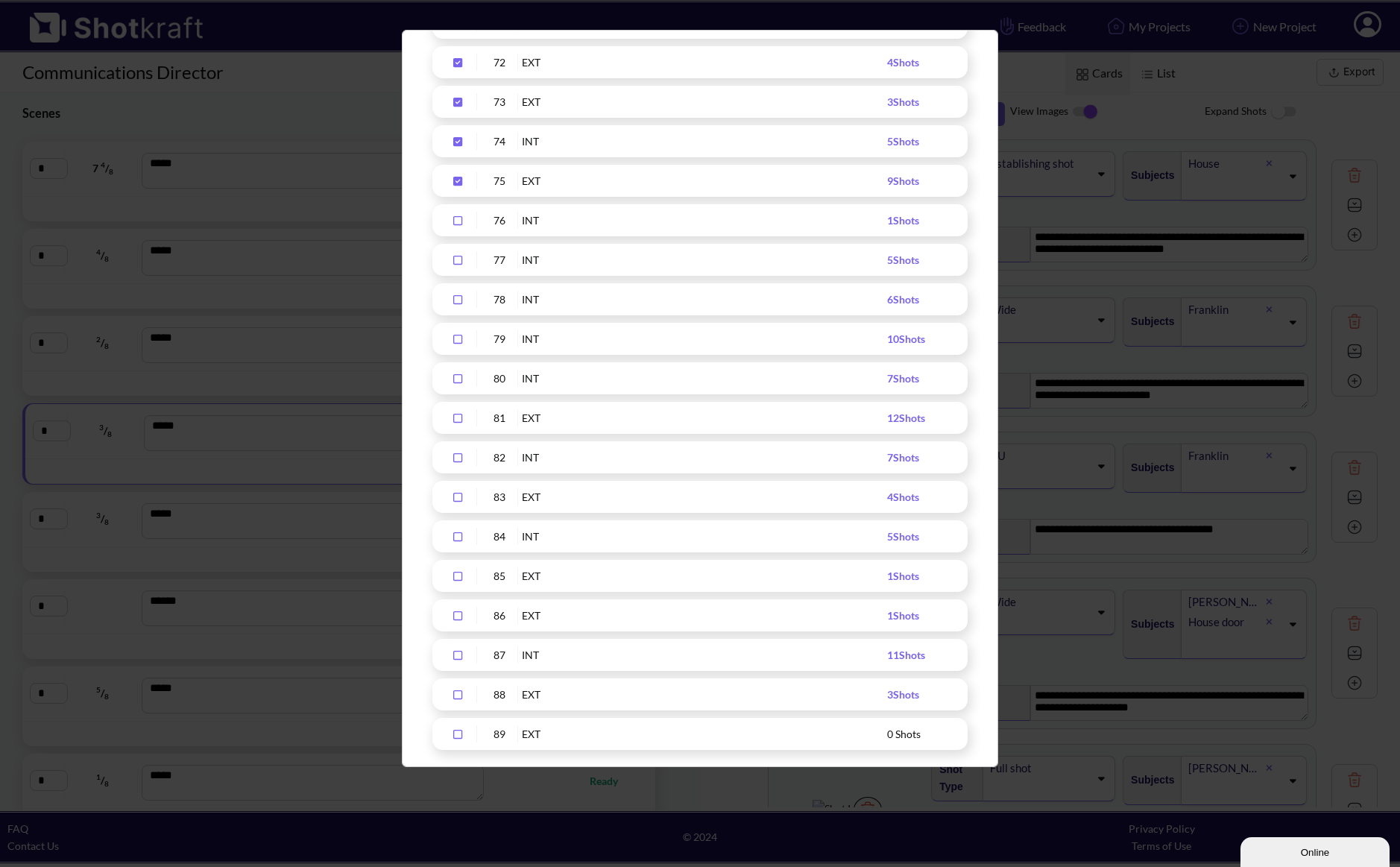
scroll to position [2847, 0]
click at [455, 266] on icon "Upload Script" at bounding box center [458, 267] width 9 height 9
click at [459, 308] on icon "Upload Script" at bounding box center [458, 306] width 9 height 9
click at [458, 335] on div "75 EXT 9 Shots" at bounding box center [700, 345] width 535 height 32
click at [458, 340] on div "Upload Script" at bounding box center [459, 345] width 37 height 17
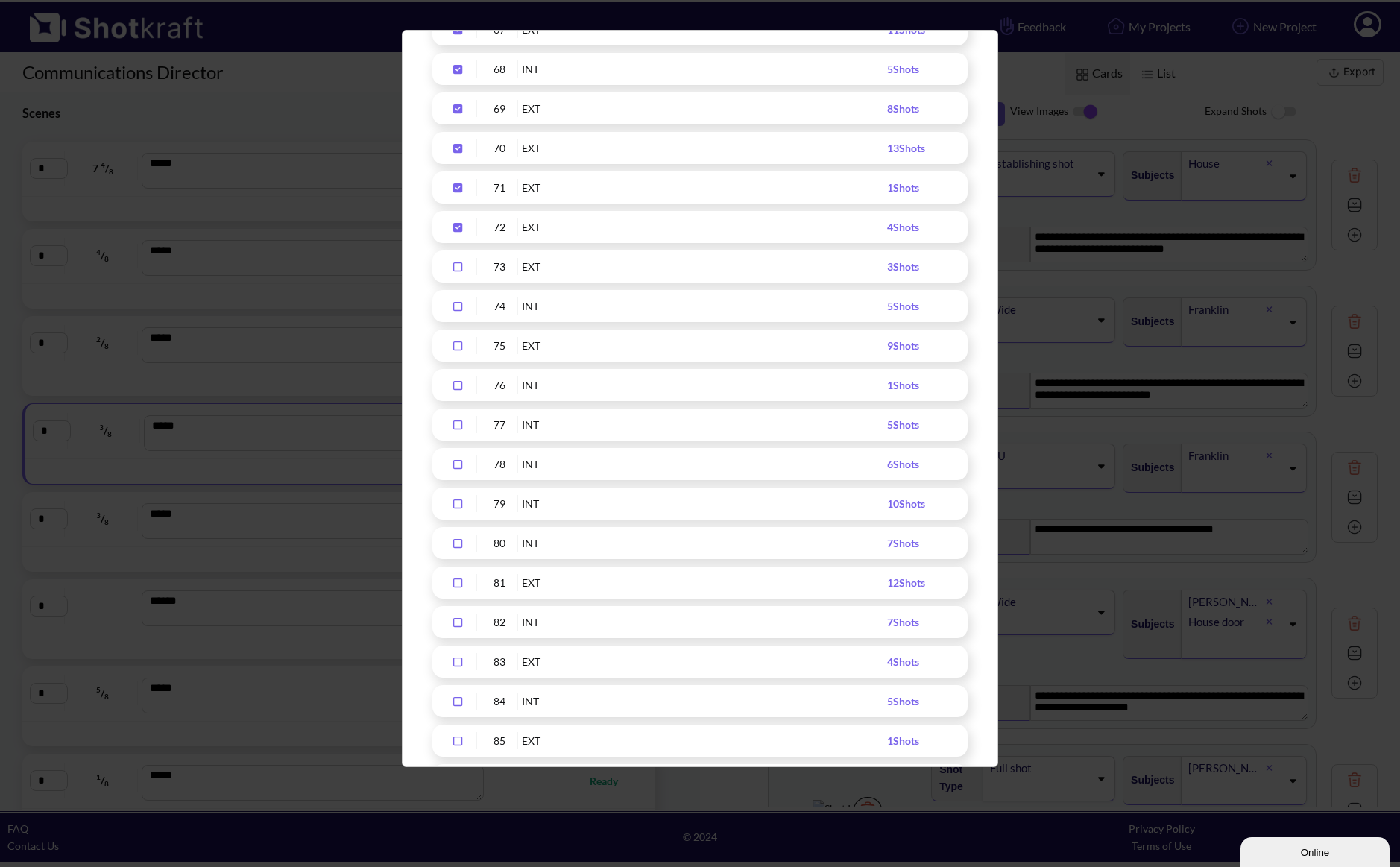
click at [462, 222] on icon "Upload Script" at bounding box center [457, 227] width 24 height 10
click at [457, 187] on icon "Upload Script" at bounding box center [458, 188] width 9 height 9
click at [459, 152] on icon "Upload Script" at bounding box center [458, 149] width 9 height 9
click at [455, 111] on icon "Upload Script" at bounding box center [458, 109] width 9 height 9
click at [455, 69] on icon "Upload Script" at bounding box center [458, 69] width 9 height 9
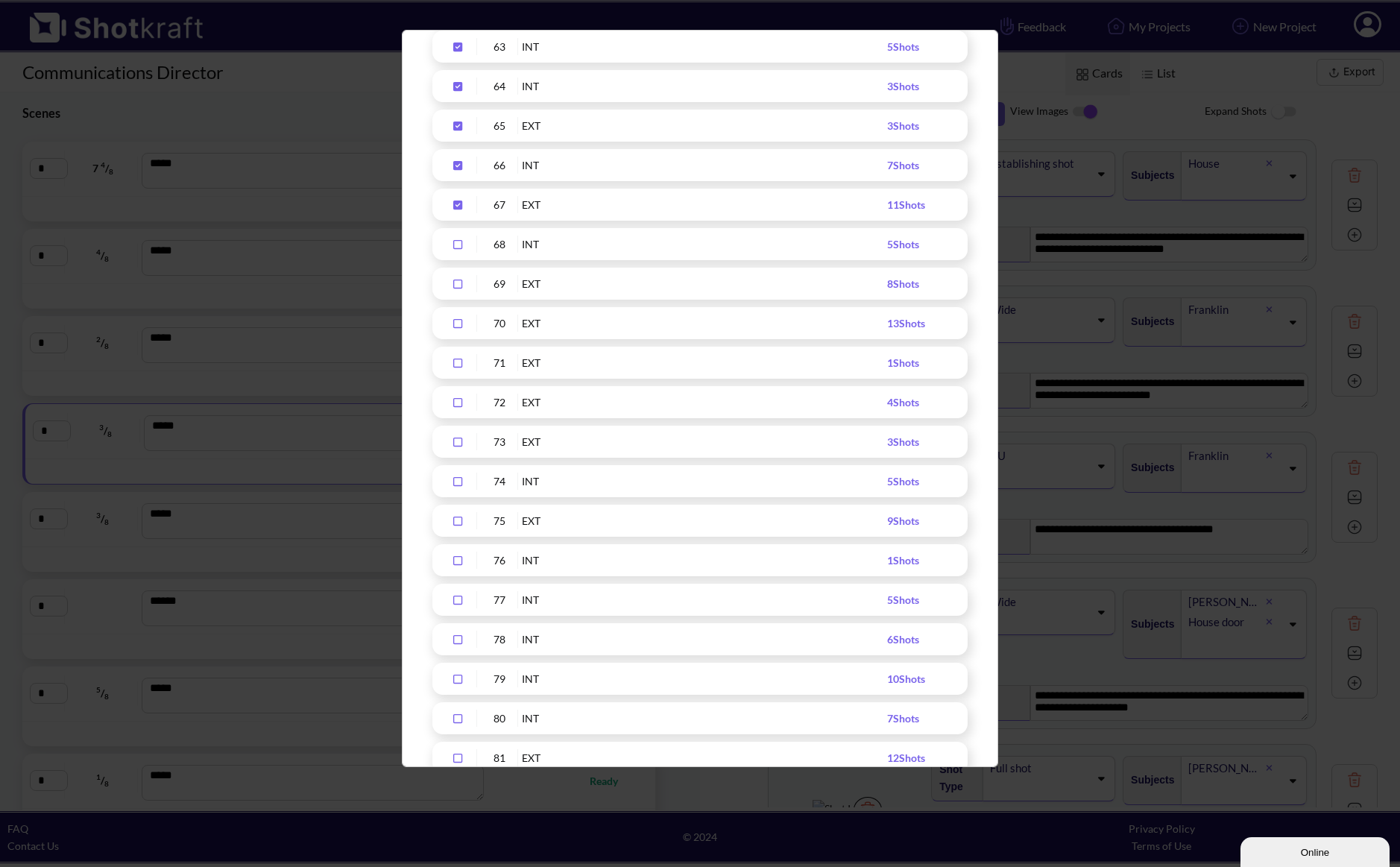
scroll to position [2564, 0]
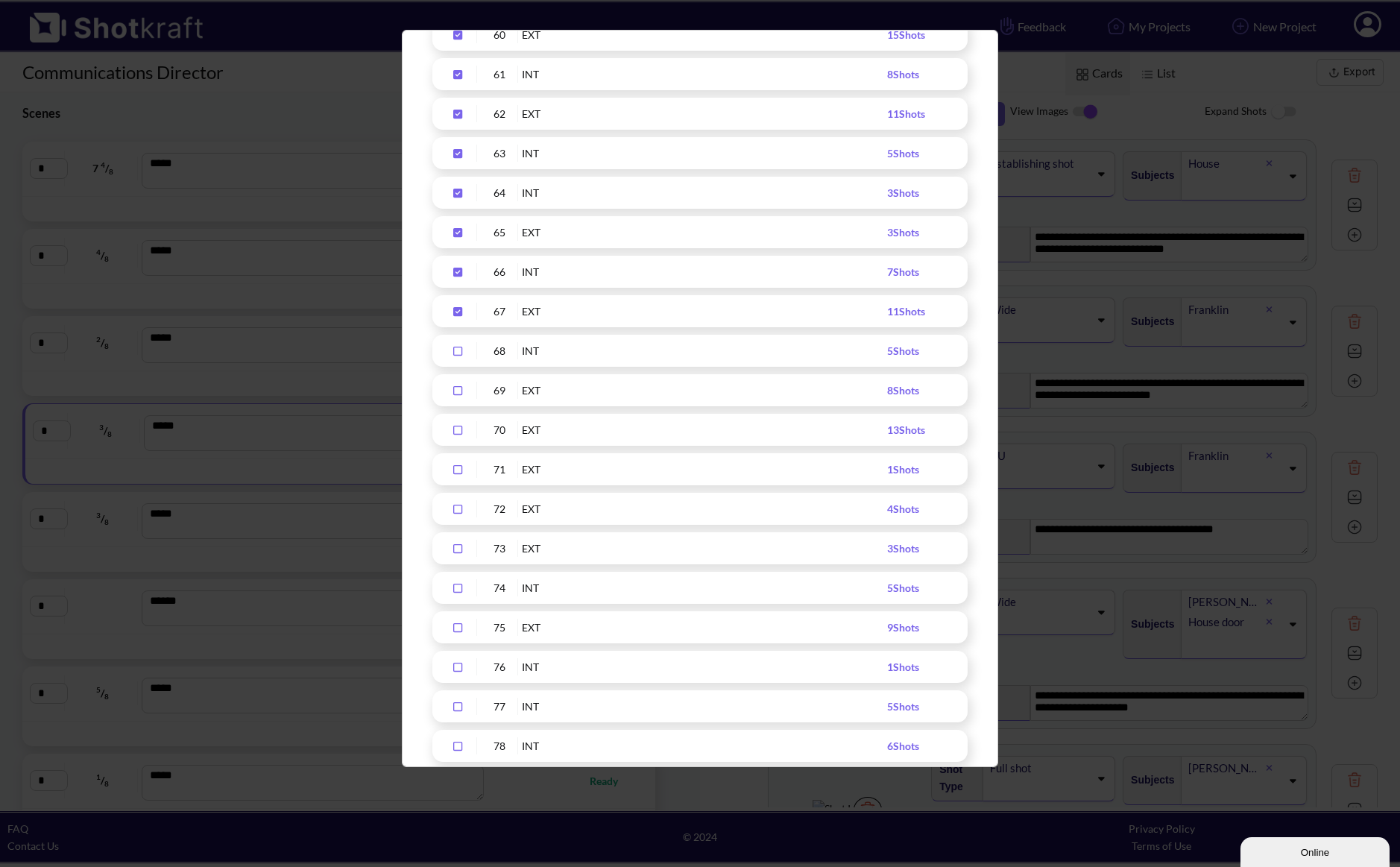
click at [455, 309] on icon "Upload Script" at bounding box center [458, 312] width 9 height 9
click at [459, 265] on div "Upload Script" at bounding box center [459, 271] width 37 height 17
click at [456, 226] on div "Upload Script" at bounding box center [459, 232] width 37 height 17
click at [458, 194] on icon "Upload Script" at bounding box center [458, 194] width 9 height 9
click at [461, 159] on div "Upload Script" at bounding box center [459, 153] width 37 height 17
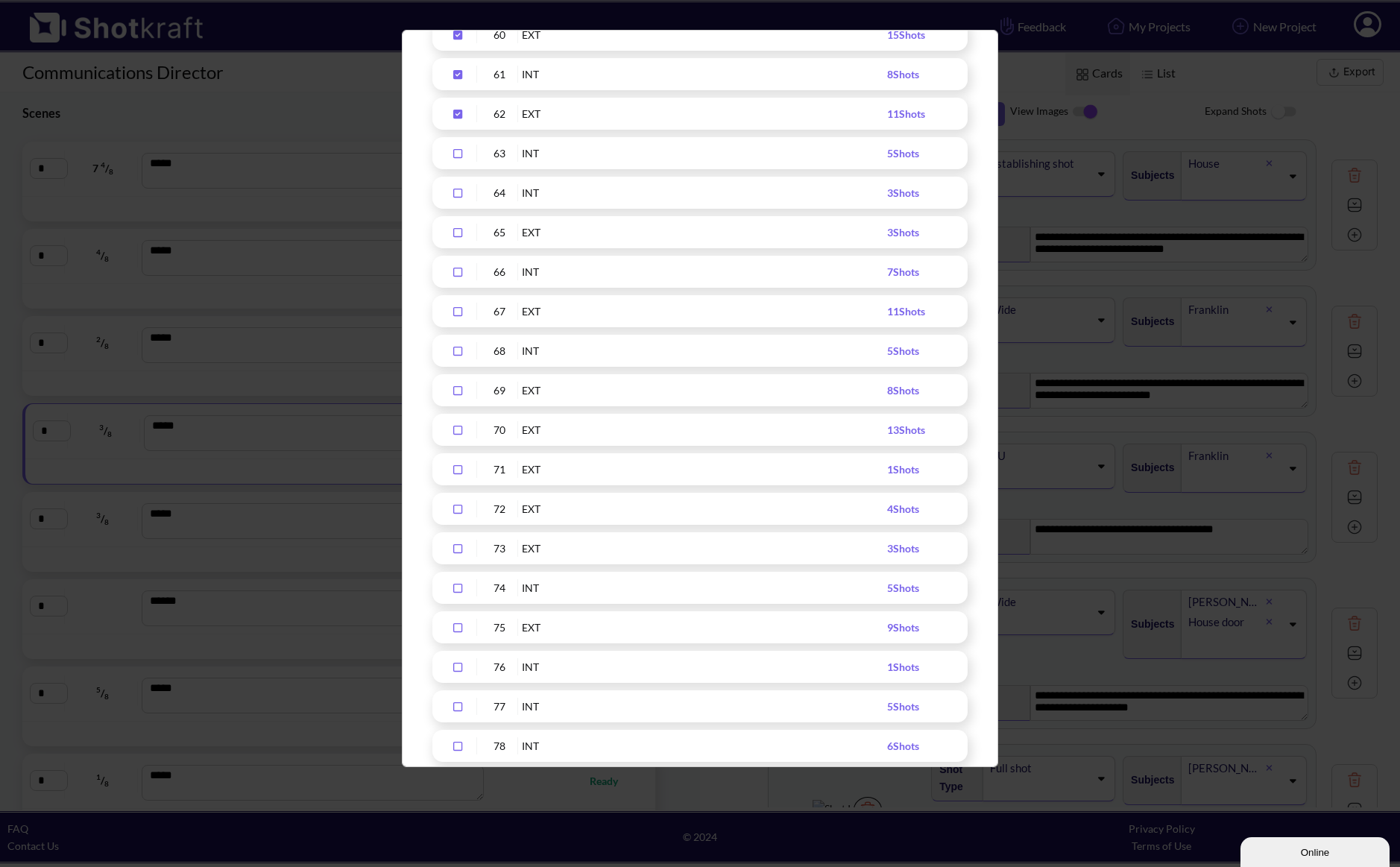
click at [459, 114] on icon "Upload Script" at bounding box center [458, 114] width 9 height 9
click at [462, 79] on icon "Upload Script" at bounding box center [458, 75] width 9 height 9
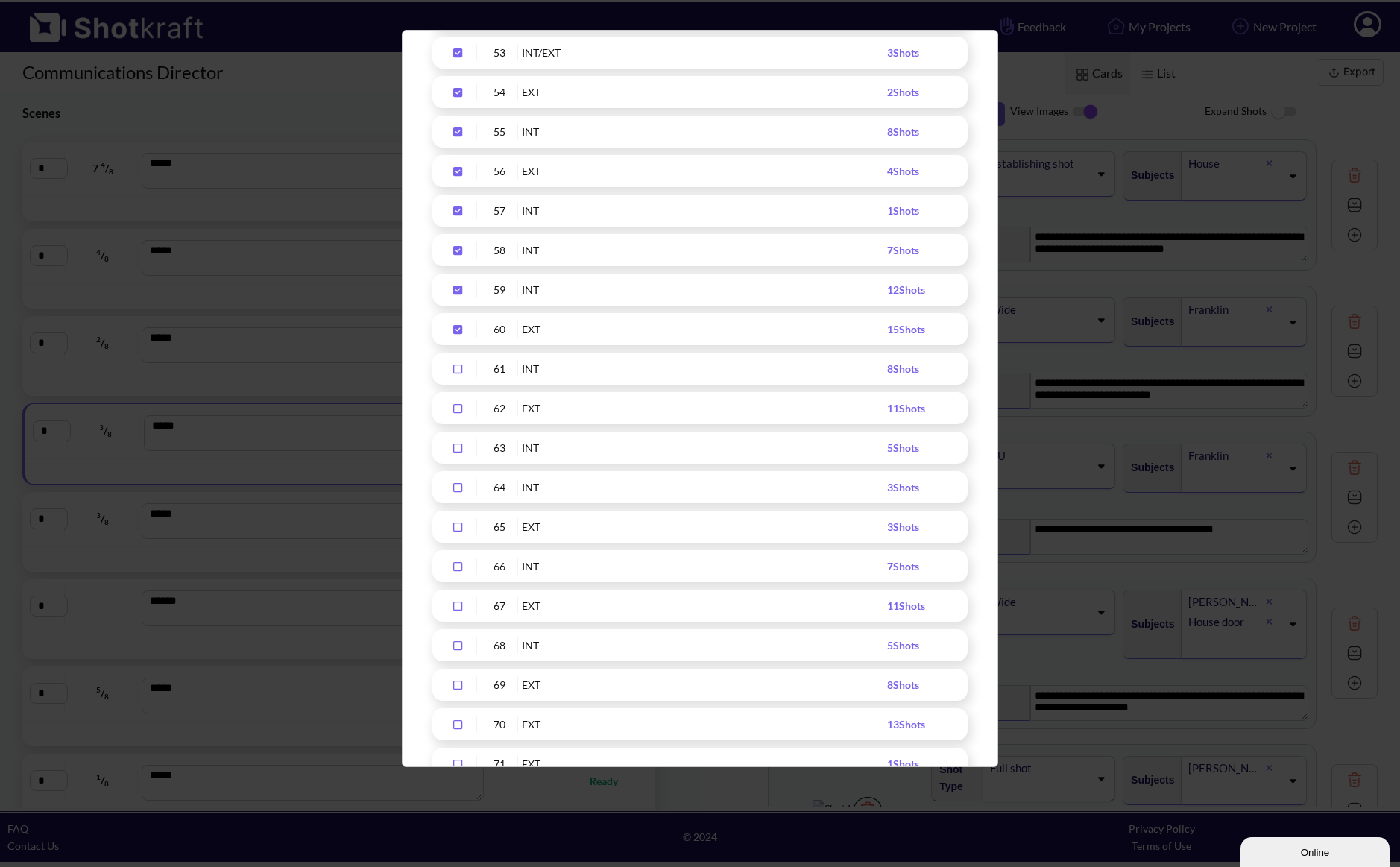
scroll to position [2151, 0]
click at [456, 439] on div "60 EXT 15 Shots" at bounding box center [700, 448] width 535 height 32
click at [458, 412] on icon "Upload Script" at bounding box center [458, 410] width 9 height 9
click at [462, 446] on icon "Upload Script" at bounding box center [458, 449] width 9 height 9
click at [449, 370] on icon "Upload Script" at bounding box center [457, 369] width 24 height 10
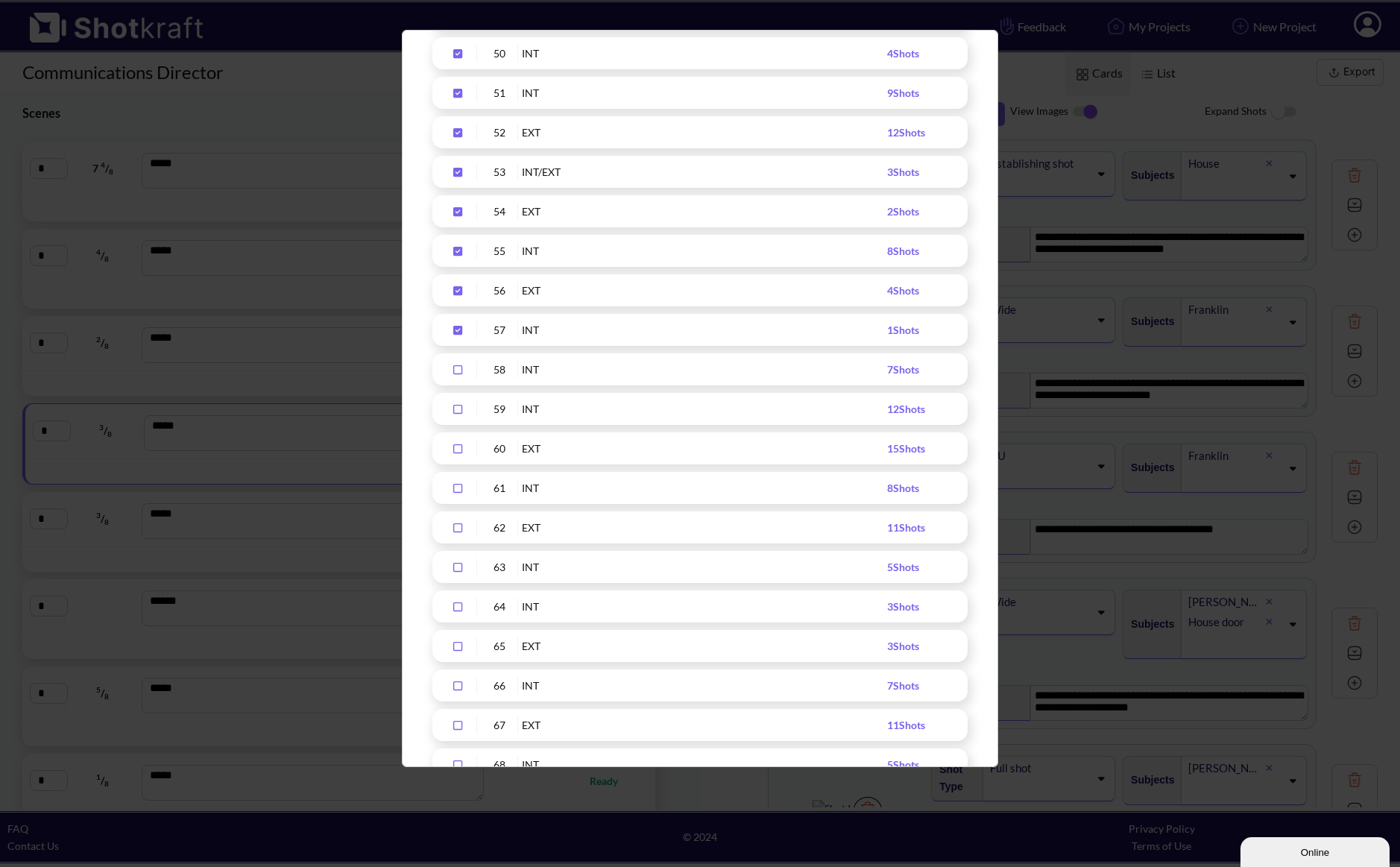
click at [458, 323] on div "Upload Script" at bounding box center [459, 330] width 37 height 17
click at [459, 290] on icon "Upload Script" at bounding box center [457, 290] width 24 height 10
click at [463, 249] on icon "Upload Script" at bounding box center [457, 250] width 24 height 10
click at [460, 212] on icon "Upload Script" at bounding box center [458, 212] width 9 height 9
click at [455, 172] on icon "Upload Script" at bounding box center [458, 173] width 9 height 9
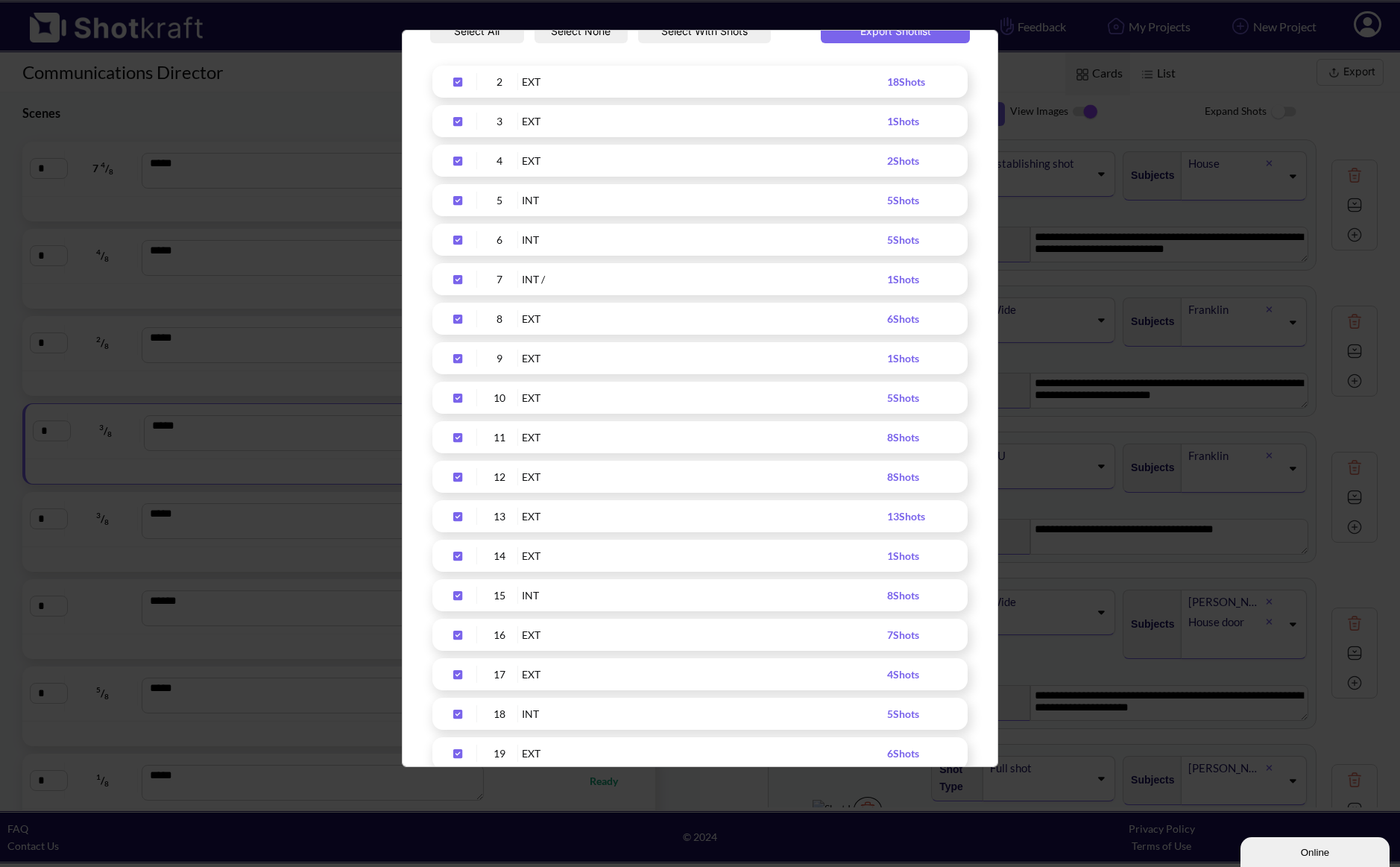
scroll to position [0, 0]
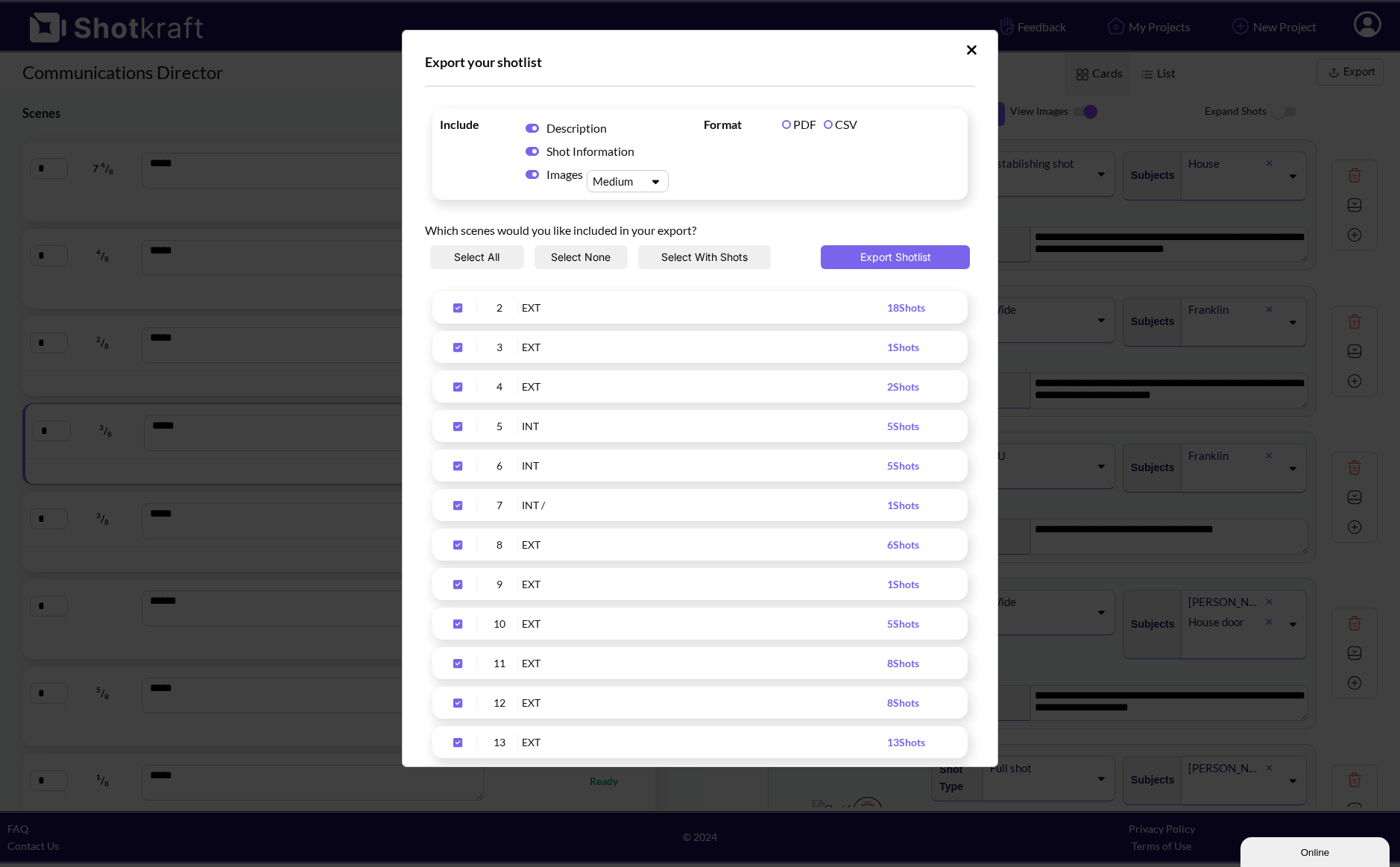
click at [684, 263] on button "Select With Shots" at bounding box center [704, 257] width 133 height 24
click at [526, 152] on icon "Upload Script" at bounding box center [532, 152] width 13 height 9
click at [892, 260] on button "Export Shotlist" at bounding box center [896, 257] width 149 height 24
